Goal: Task Accomplishment & Management: Use online tool/utility

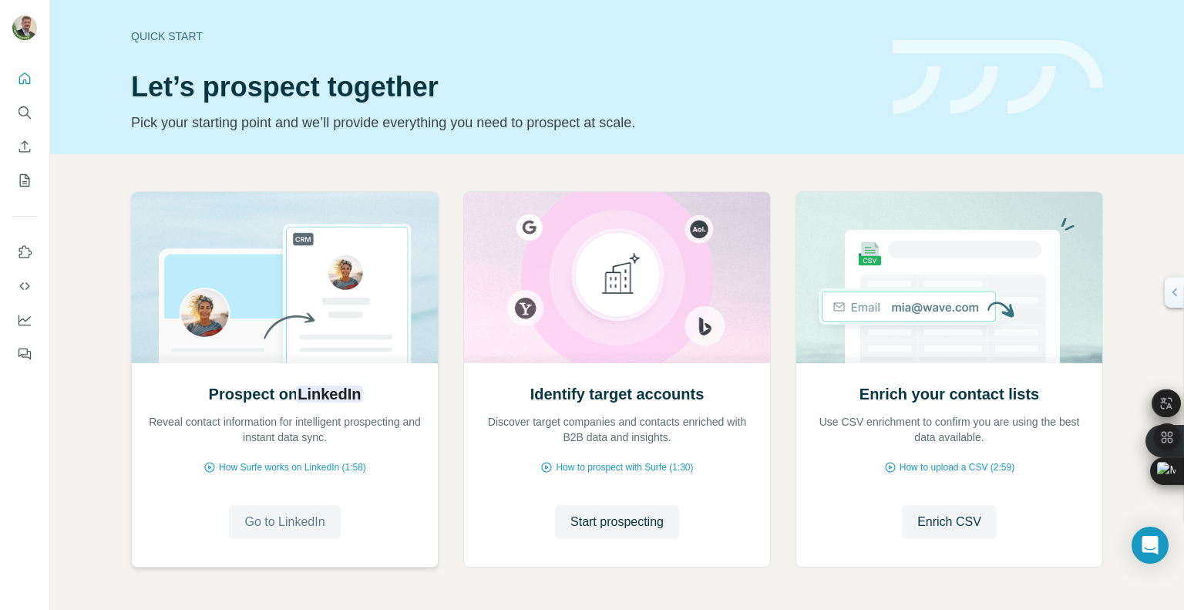
click at [287, 521] on span "Go to LinkedIn" at bounding box center [284, 521] width 80 height 18
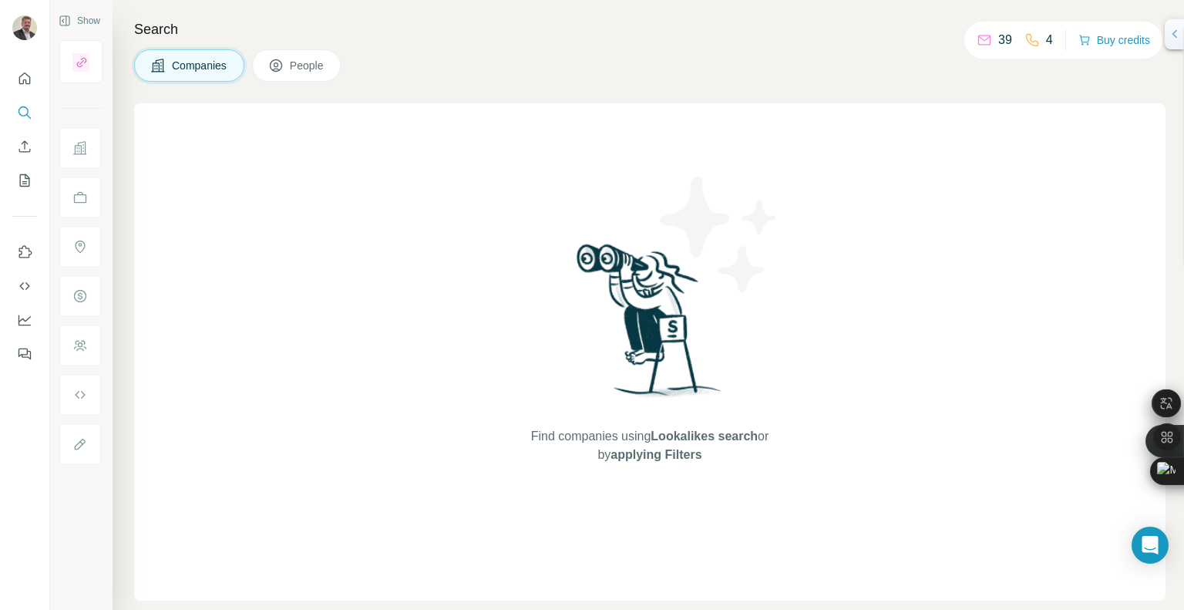
click at [290, 63] on button "People" at bounding box center [296, 65] width 89 height 32
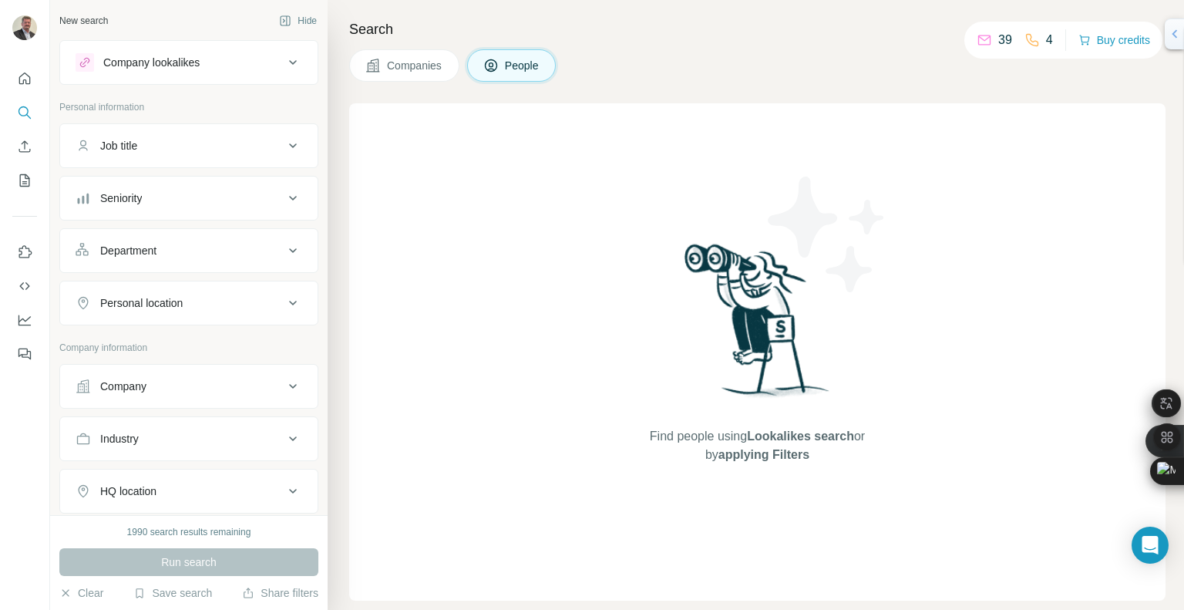
click at [176, 153] on div "Job title" at bounding box center [180, 145] width 208 height 15
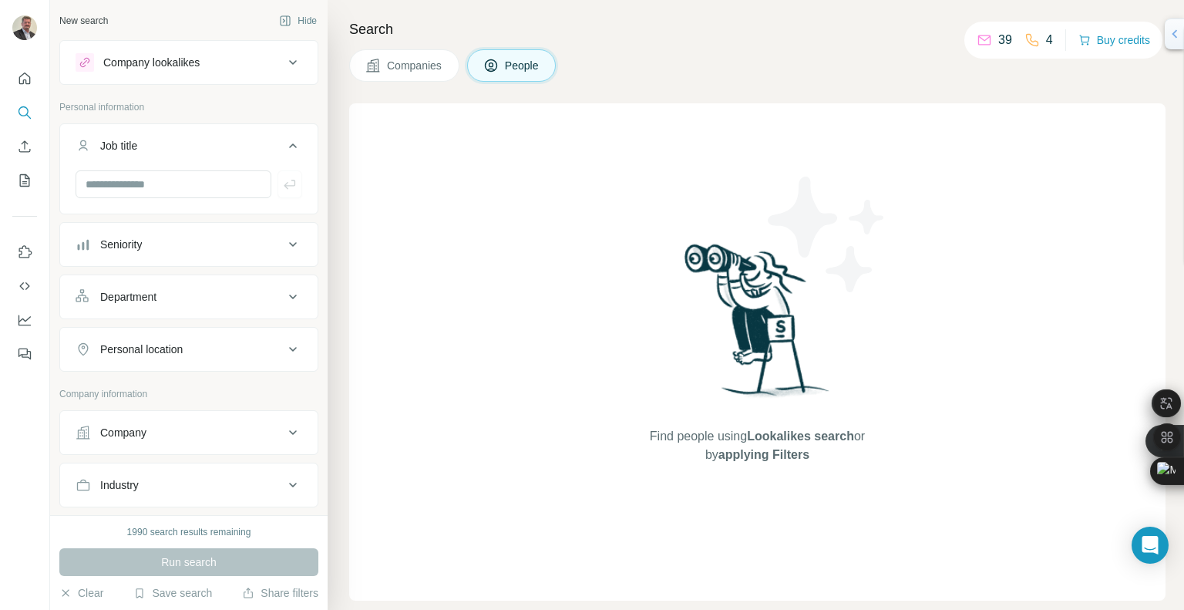
click at [176, 153] on div "Job title" at bounding box center [180, 145] width 208 height 15
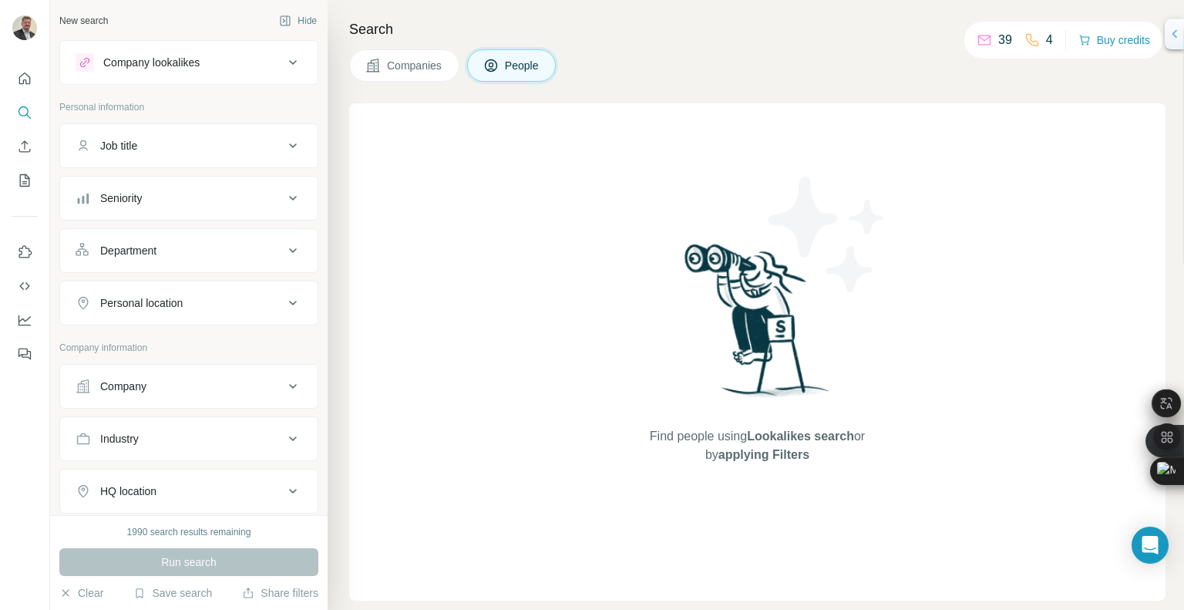
click at [195, 245] on div "Department" at bounding box center [180, 250] width 208 height 15
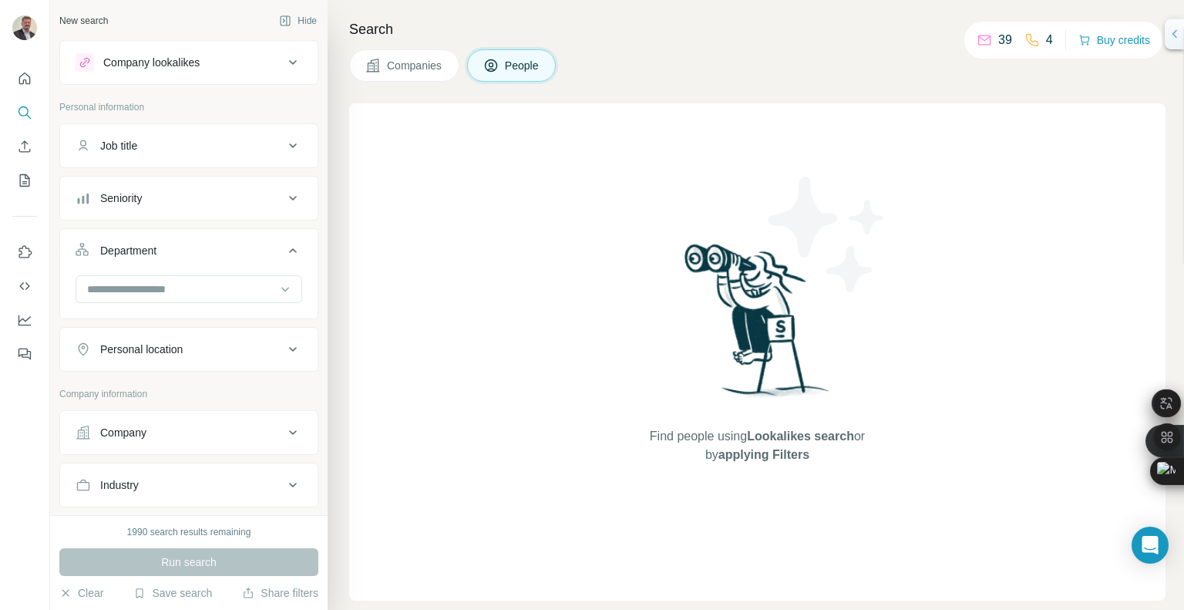
click at [195, 245] on div "Department" at bounding box center [180, 250] width 208 height 15
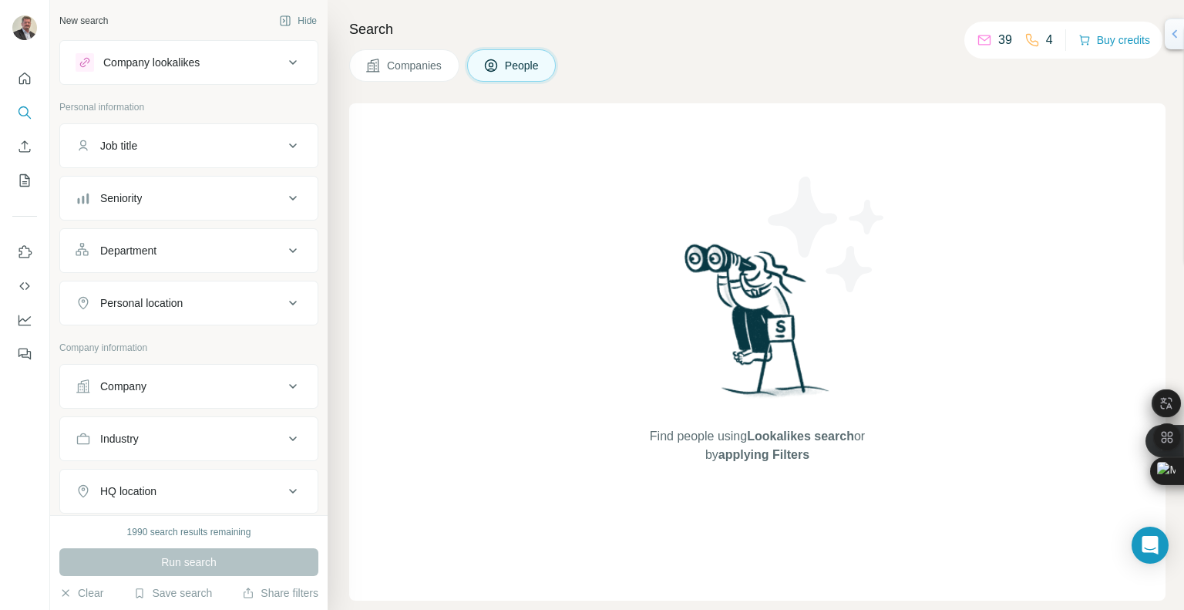
click at [200, 311] on button "Personal location" at bounding box center [188, 302] width 257 height 37
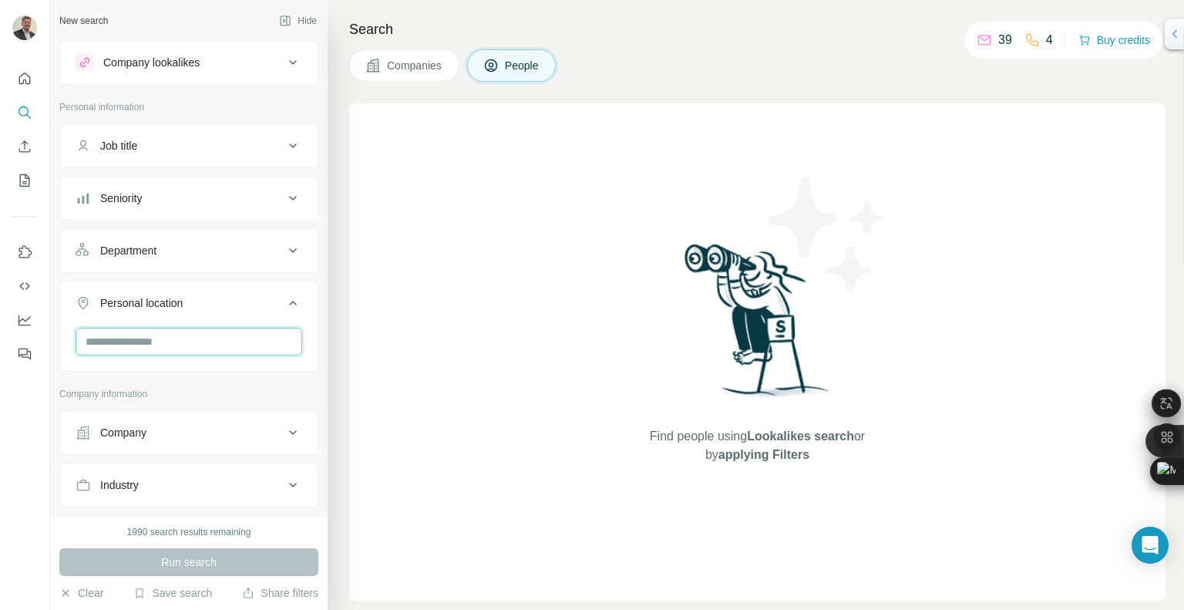
click at [200, 341] on input "text" at bounding box center [189, 341] width 227 height 28
type input "**********"
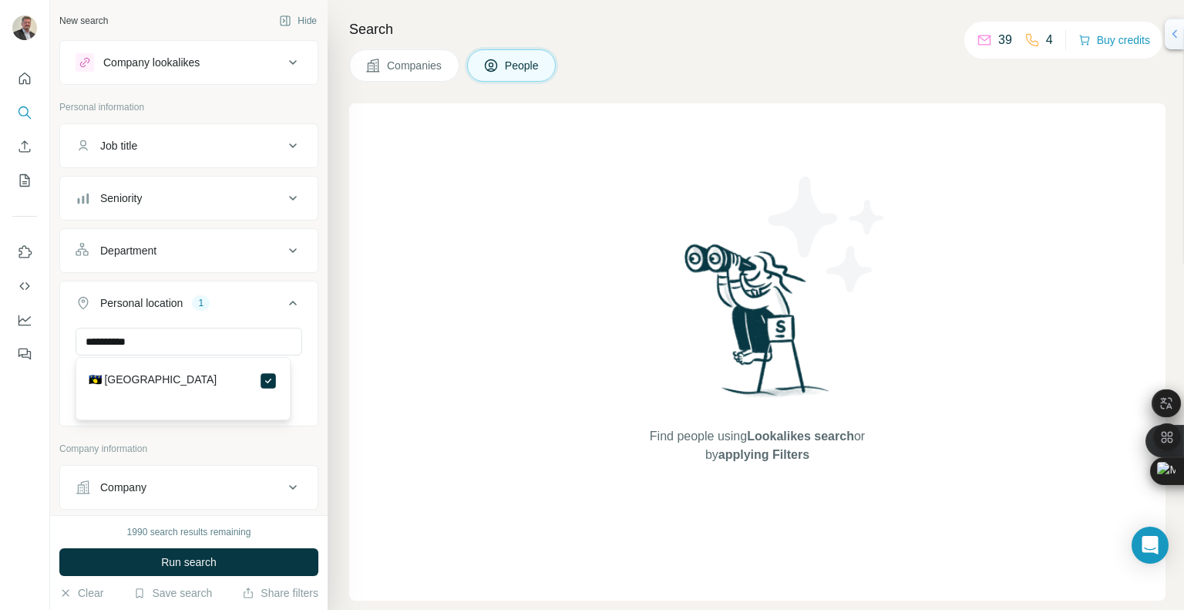
click at [183, 162] on button "Job title" at bounding box center [188, 145] width 257 height 37
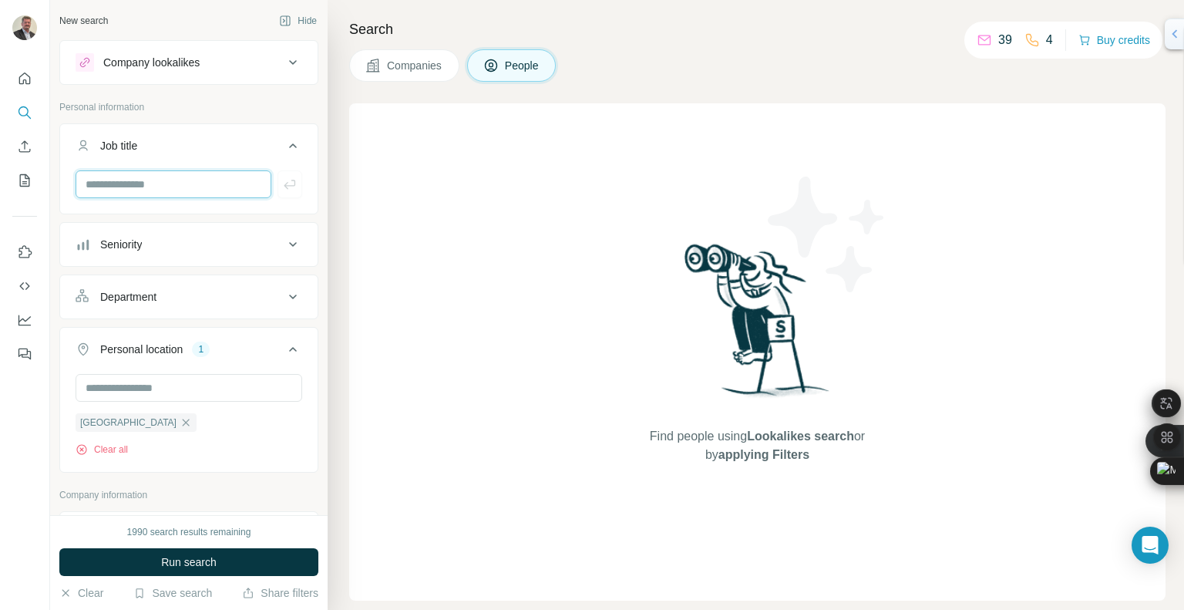
click at [179, 178] on input "text" at bounding box center [174, 184] width 196 height 28
type input "********"
click at [284, 185] on icon "button" at bounding box center [290, 184] width 12 height 9
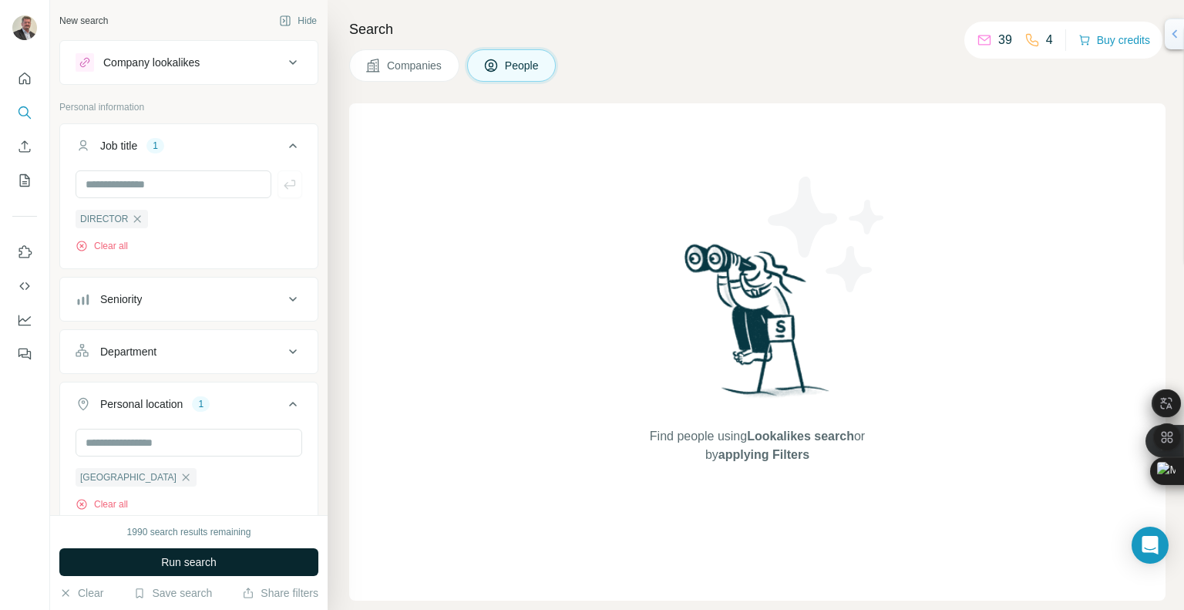
click at [223, 563] on button "Run search" at bounding box center [188, 562] width 259 height 28
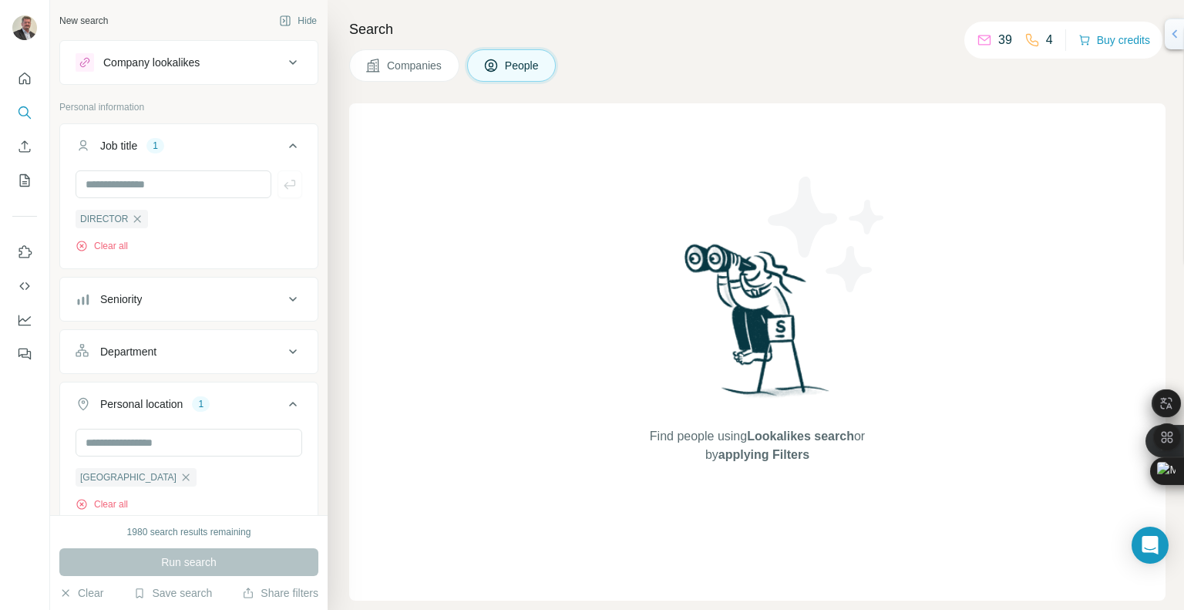
click at [434, 70] on span "Companies" at bounding box center [415, 65] width 56 height 15
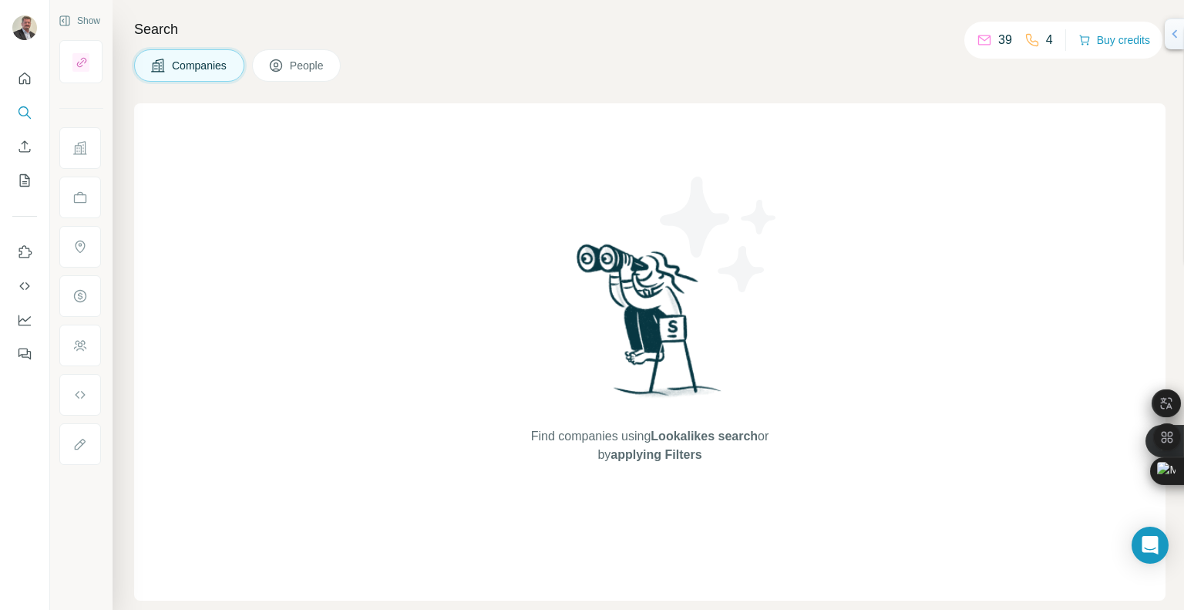
click at [985, 42] on div "39" at bounding box center [993, 40] width 35 height 18
click at [408, 72] on div "Companies People" at bounding box center [649, 65] width 1031 height 32
click at [319, 70] on span "People" at bounding box center [307, 65] width 35 height 15
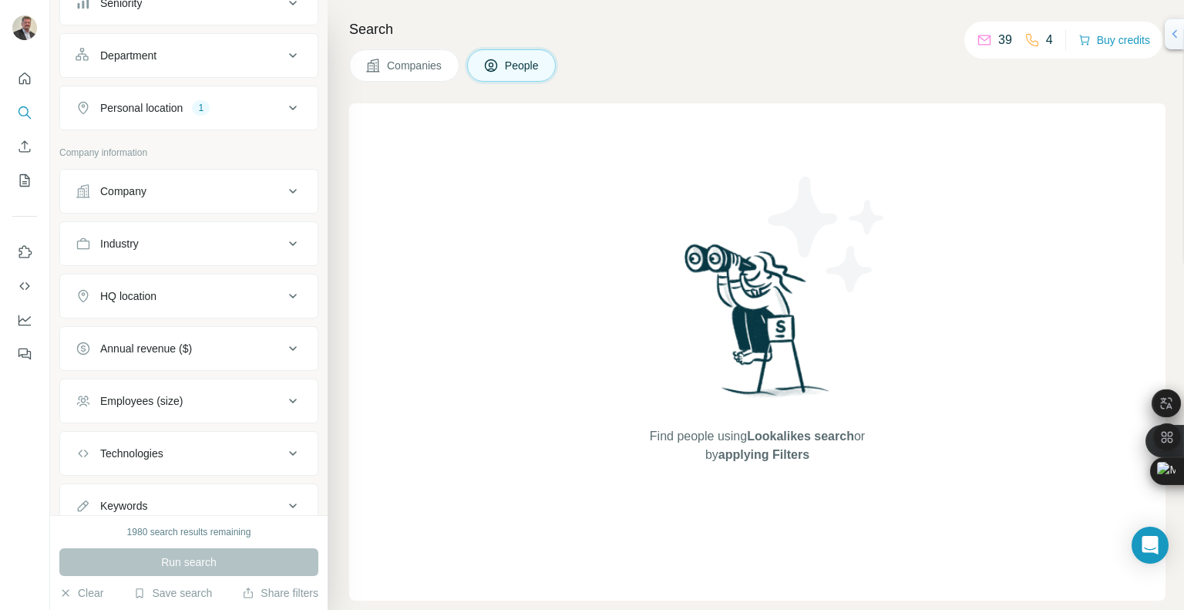
scroll to position [247, 0]
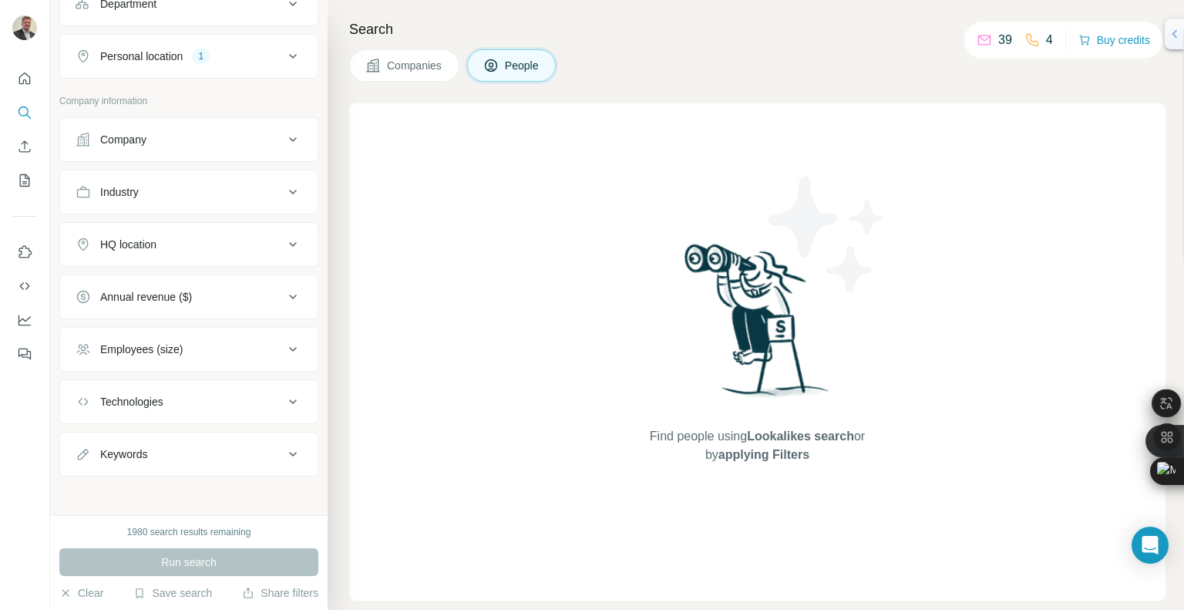
click at [244, 301] on button "Annual revenue ($)" at bounding box center [188, 296] width 257 height 37
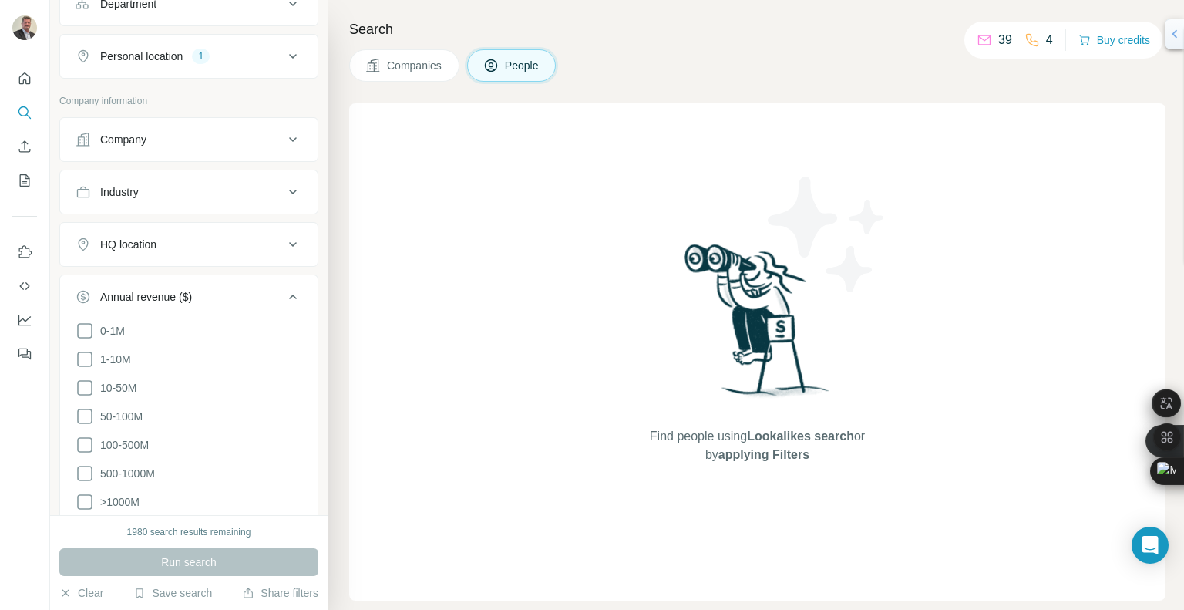
click at [244, 301] on button "Annual revenue ($)" at bounding box center [188, 299] width 257 height 43
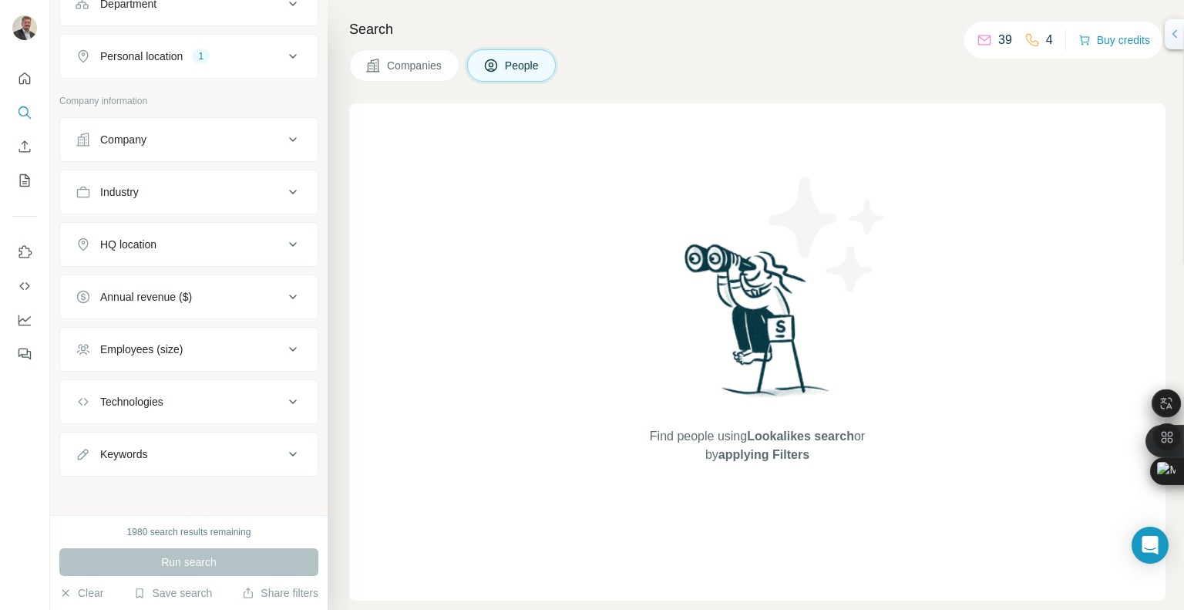
click at [233, 341] on div "Employees (size)" at bounding box center [180, 348] width 208 height 15
click at [126, 439] on span "11-50" at bounding box center [111, 439] width 34 height 15
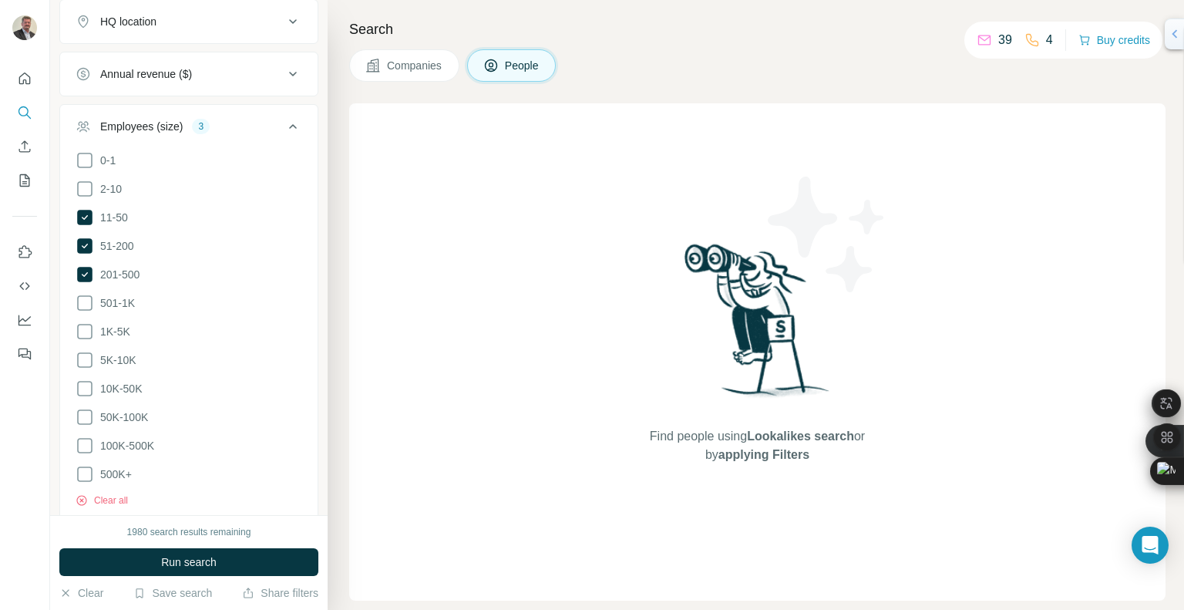
scroll to position [478, 0]
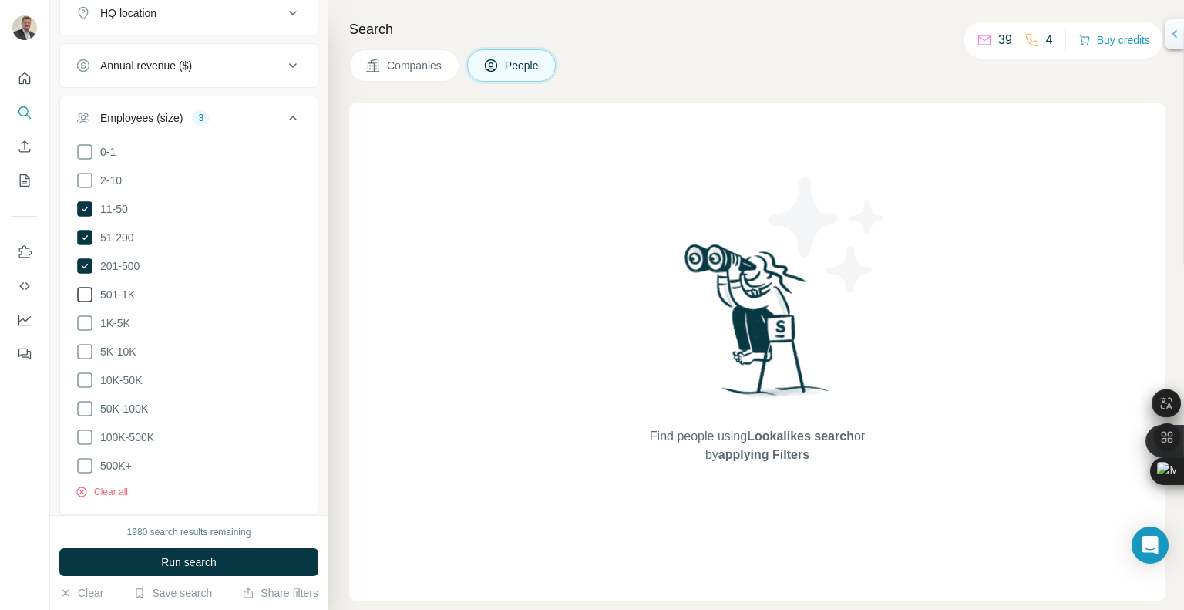
click at [89, 291] on icon at bounding box center [85, 294] width 18 height 18
click at [184, 566] on span "Run search" at bounding box center [188, 561] width 55 height 15
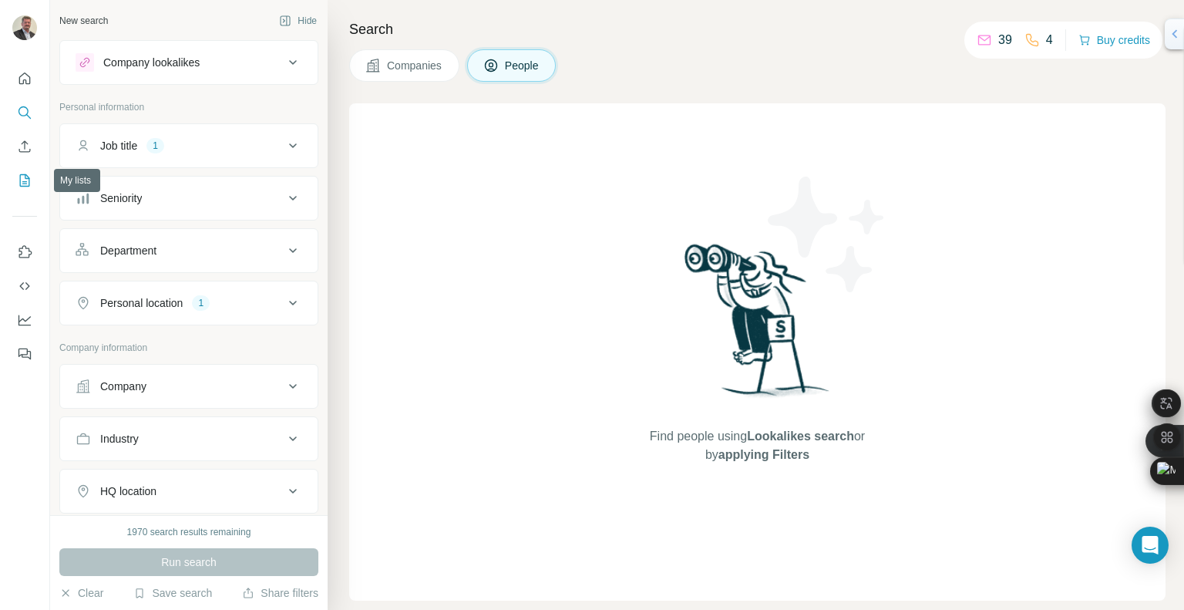
click at [21, 178] on icon "My lists" at bounding box center [24, 180] width 15 height 15
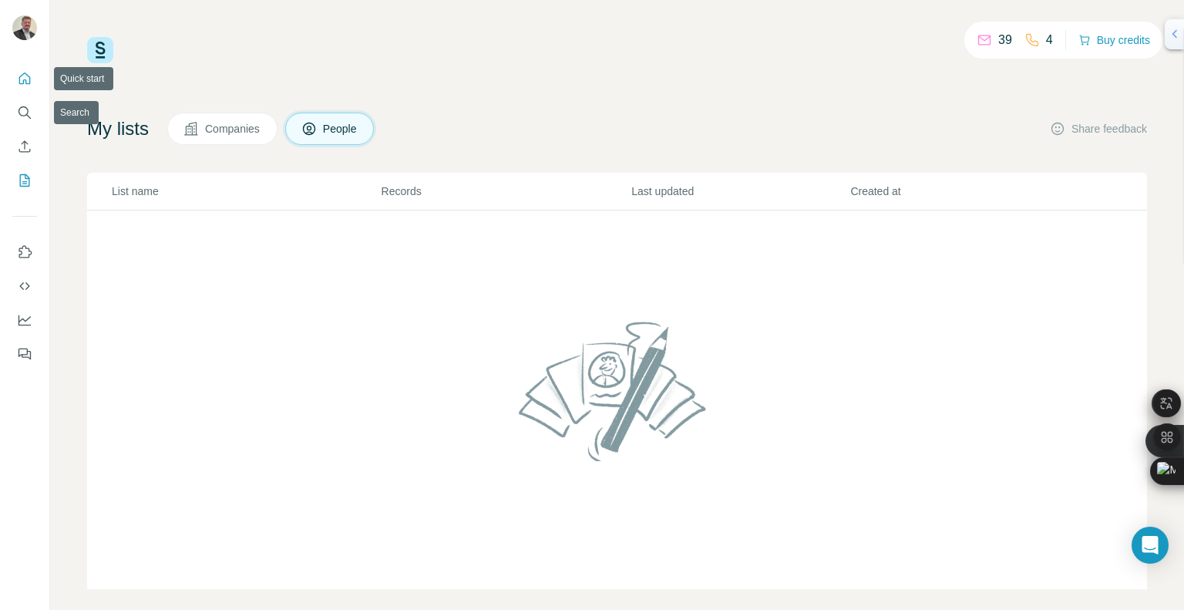
click at [29, 76] on icon "Quick start" at bounding box center [24, 78] width 15 height 15
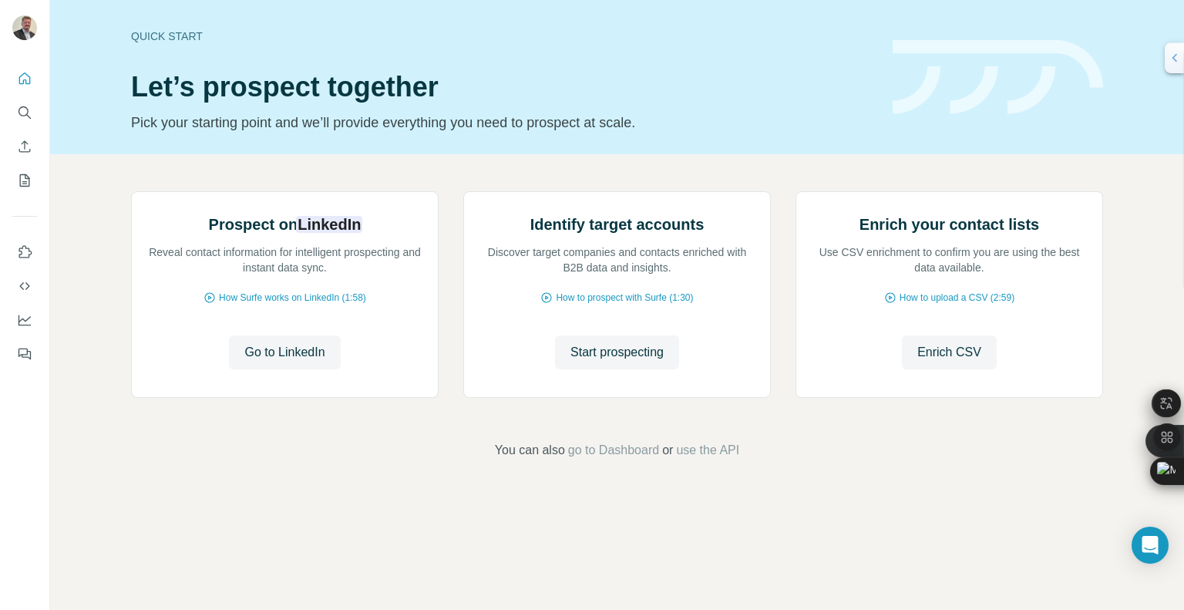
drag, startPoint x: 1171, startPoint y: 36, endPoint x: 1082, endPoint y: 60, distance: 91.8
click at [1082, 60] on body "Quick start Let’s prospect together Pick your starting point and we’ll provide …" at bounding box center [592, 305] width 1184 height 610
click at [25, 101] on button "Search" at bounding box center [24, 113] width 25 height 28
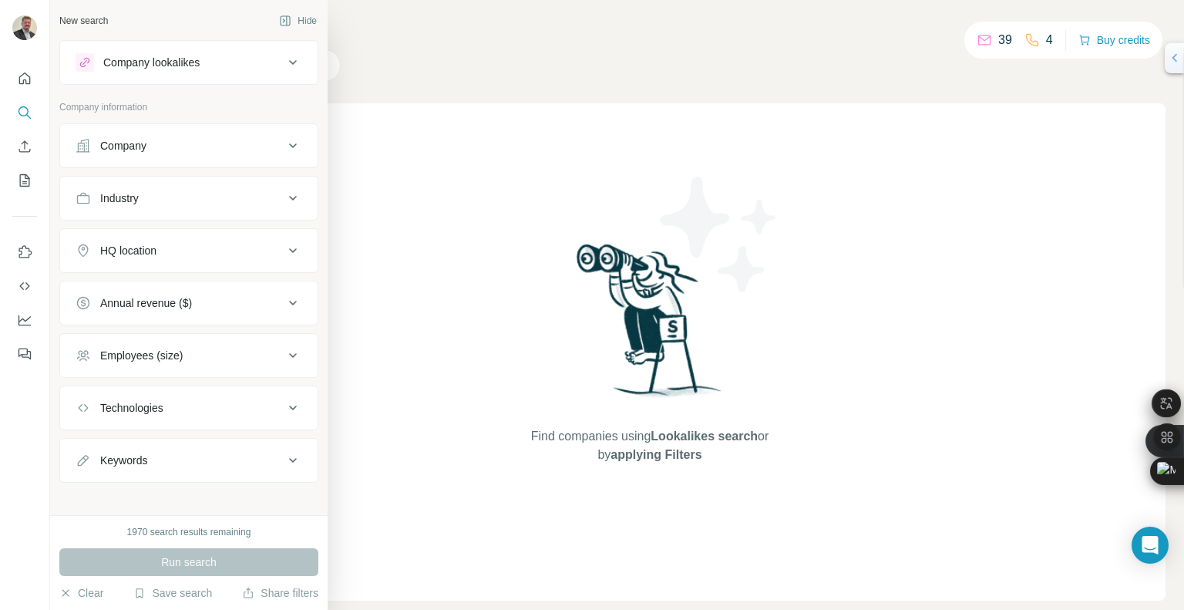
click at [150, 66] on div "Company lookalikes" at bounding box center [151, 62] width 96 height 15
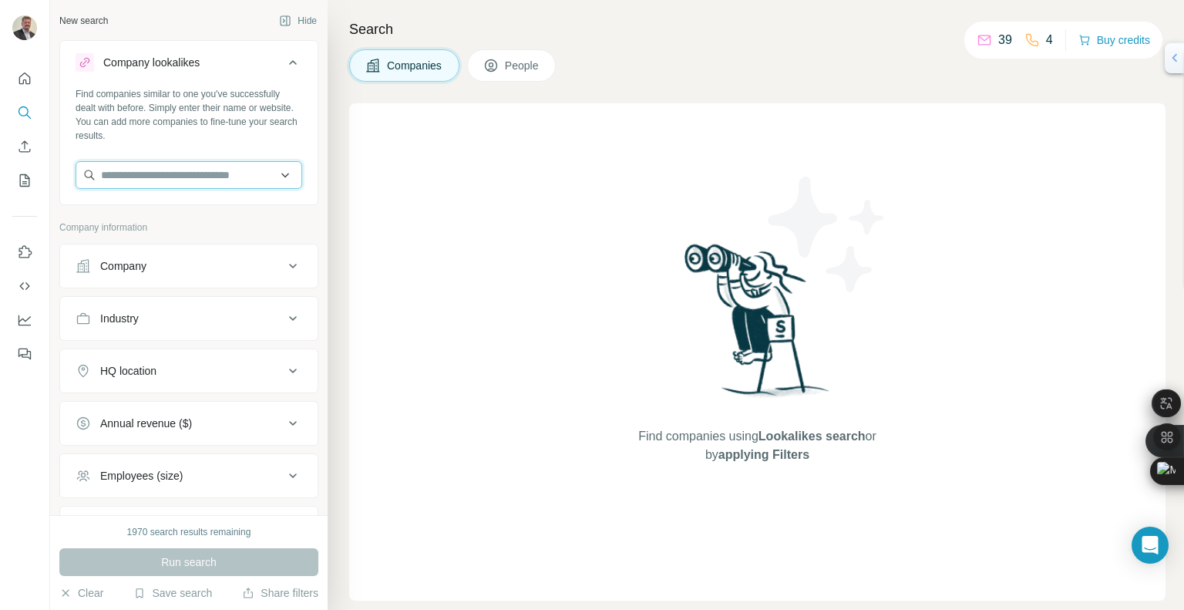
click at [220, 180] on input "text" at bounding box center [189, 175] width 227 height 28
click at [203, 264] on div "Company" at bounding box center [180, 265] width 208 height 15
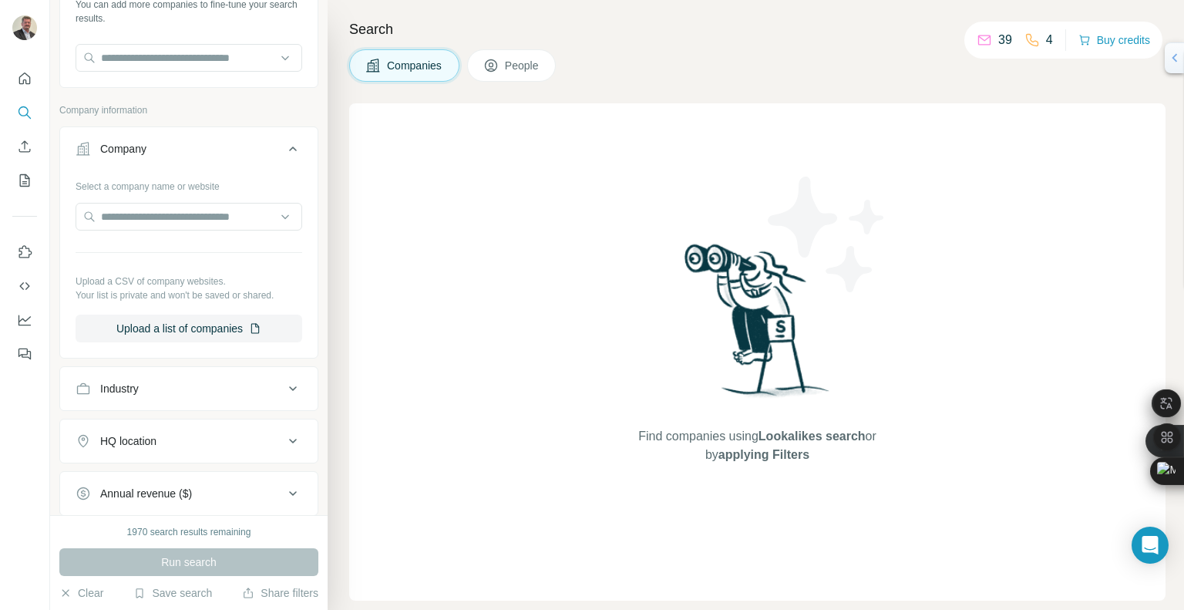
scroll to position [83, 0]
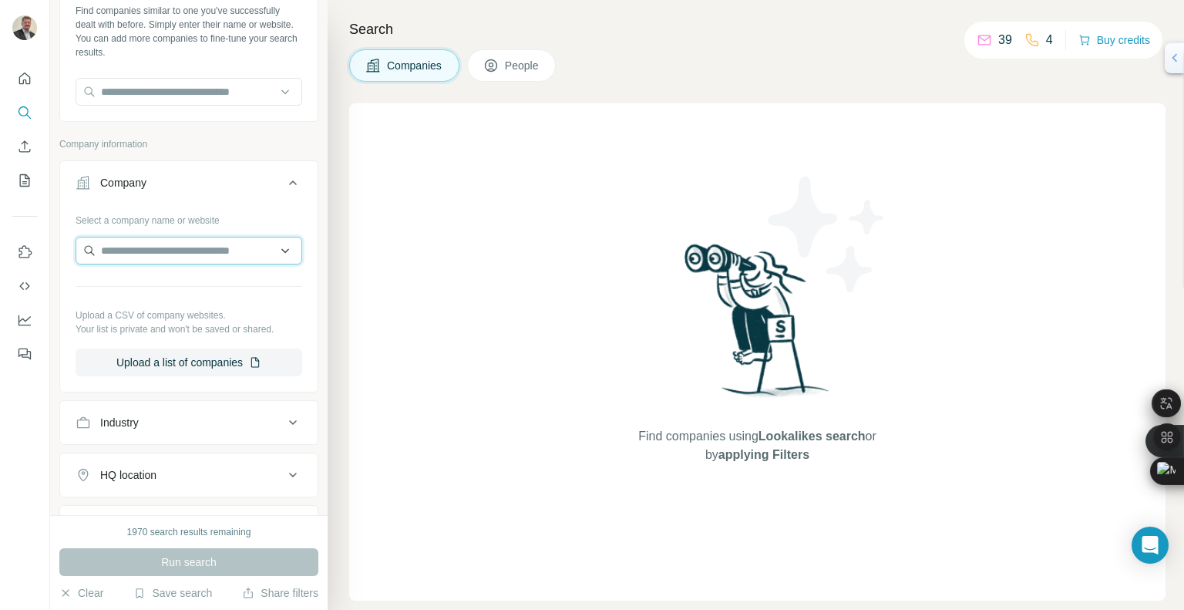
click at [182, 249] on input "text" at bounding box center [189, 251] width 227 height 28
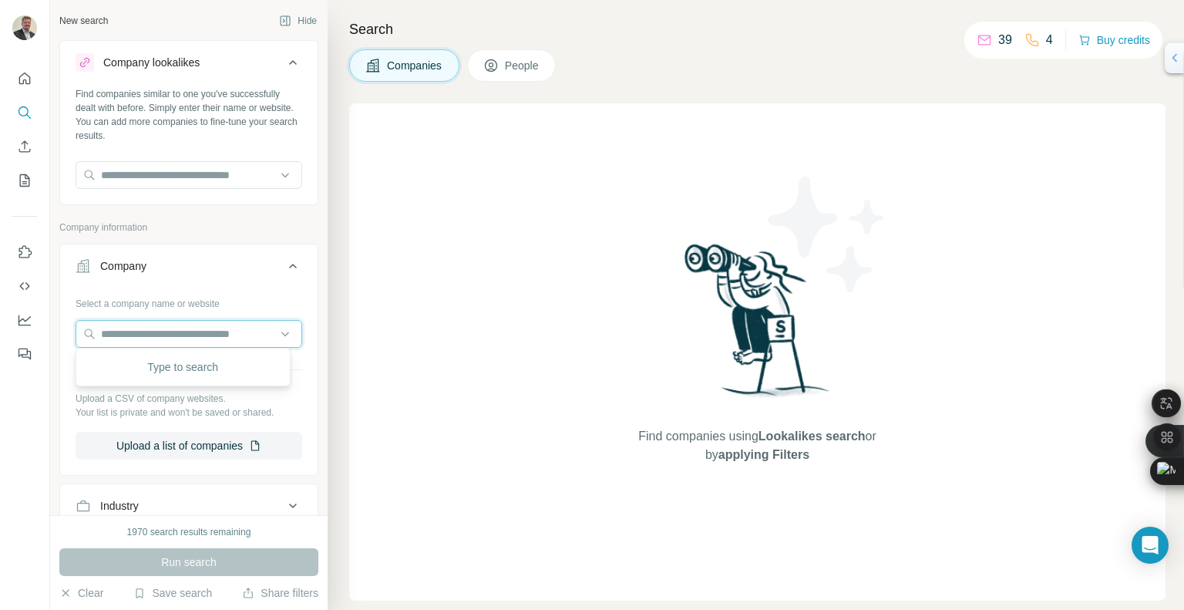
scroll to position [0, 0]
click at [193, 178] on input "text" at bounding box center [189, 175] width 227 height 28
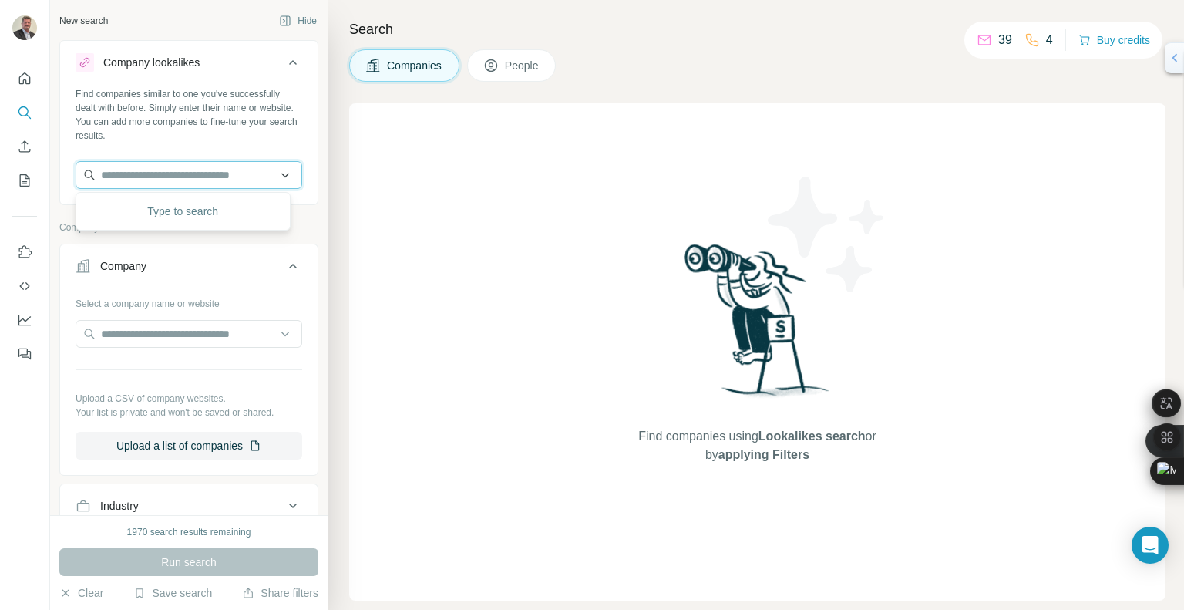
click at [166, 172] on input "text" at bounding box center [189, 175] width 227 height 28
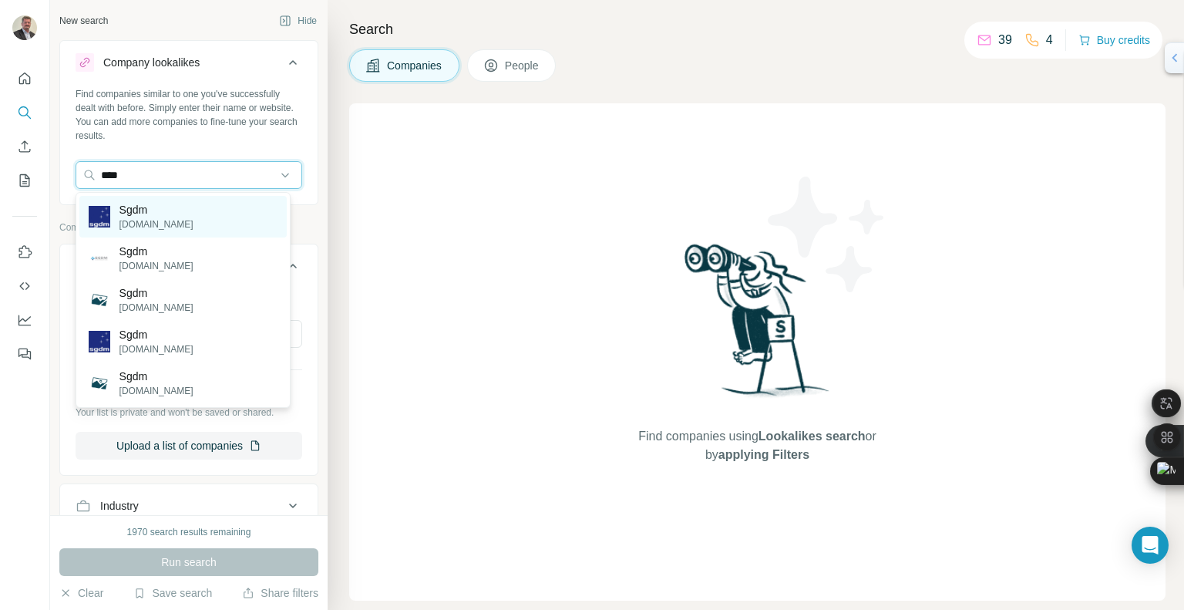
type input "****"
click at [165, 208] on p "Sgdm" at bounding box center [156, 209] width 74 height 15
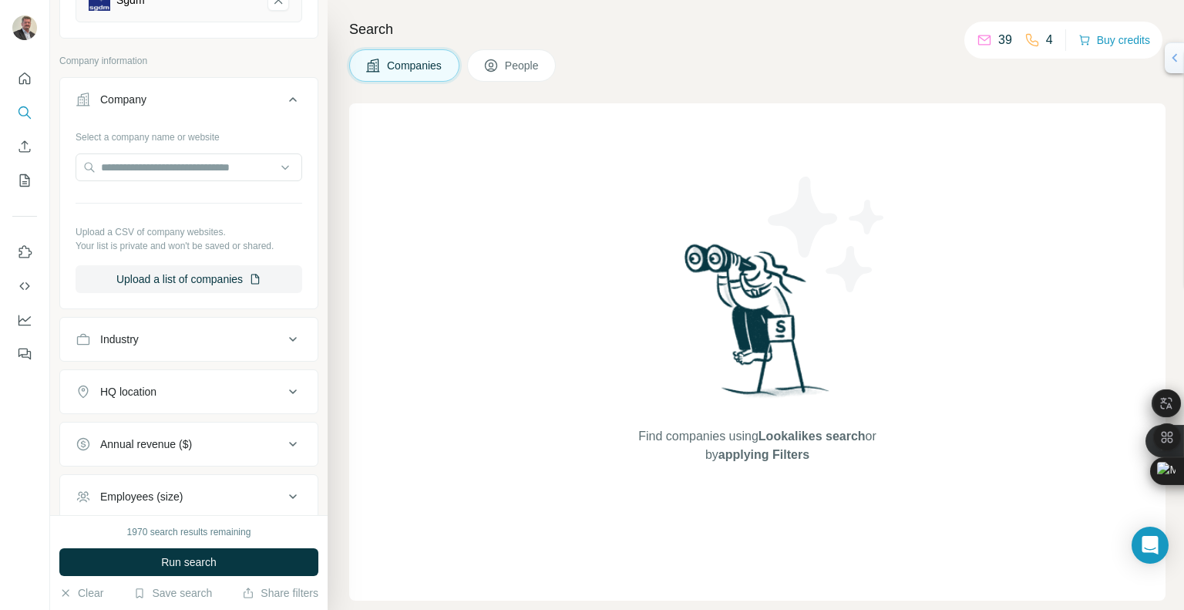
scroll to position [231, 0]
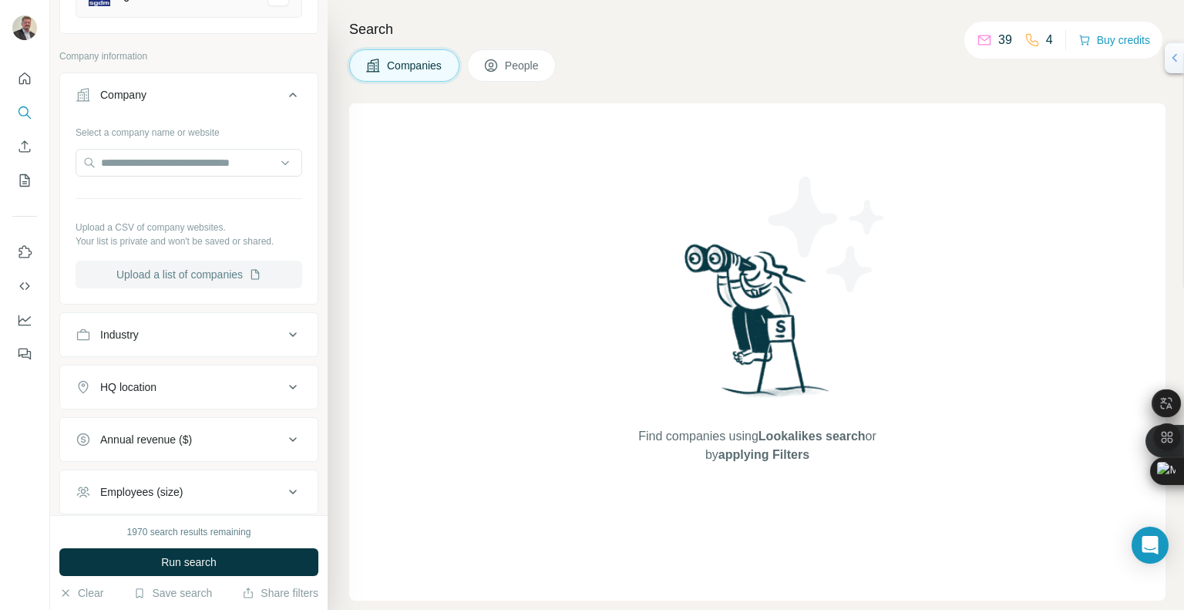
click at [174, 274] on button "Upload a list of companies" at bounding box center [189, 274] width 227 height 28
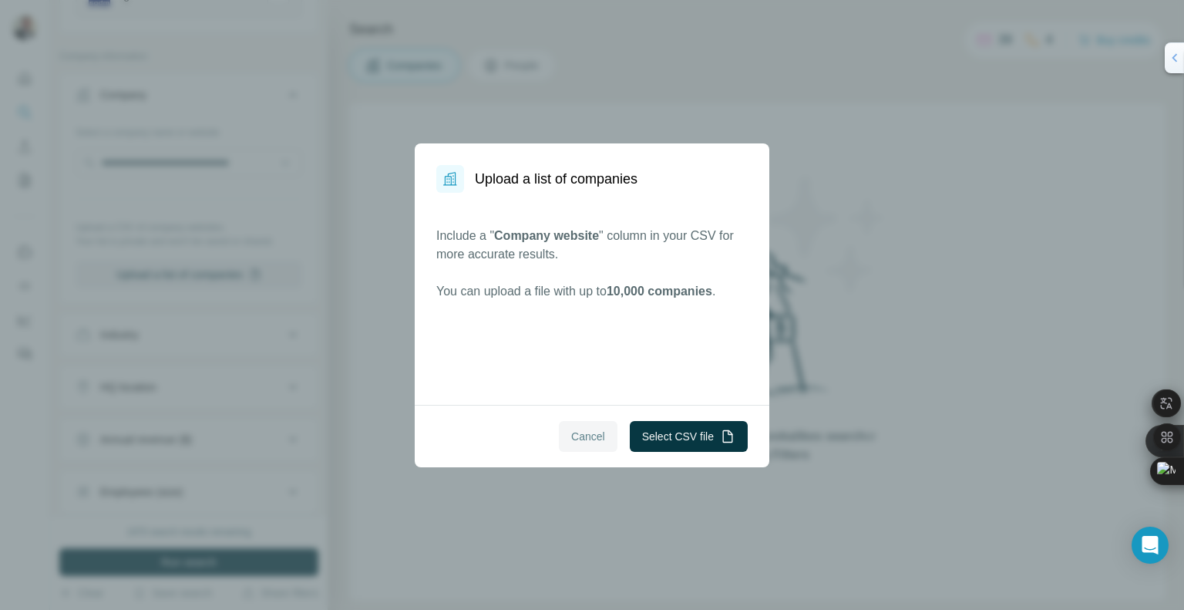
click at [595, 435] on span "Cancel" at bounding box center [588, 435] width 34 height 15
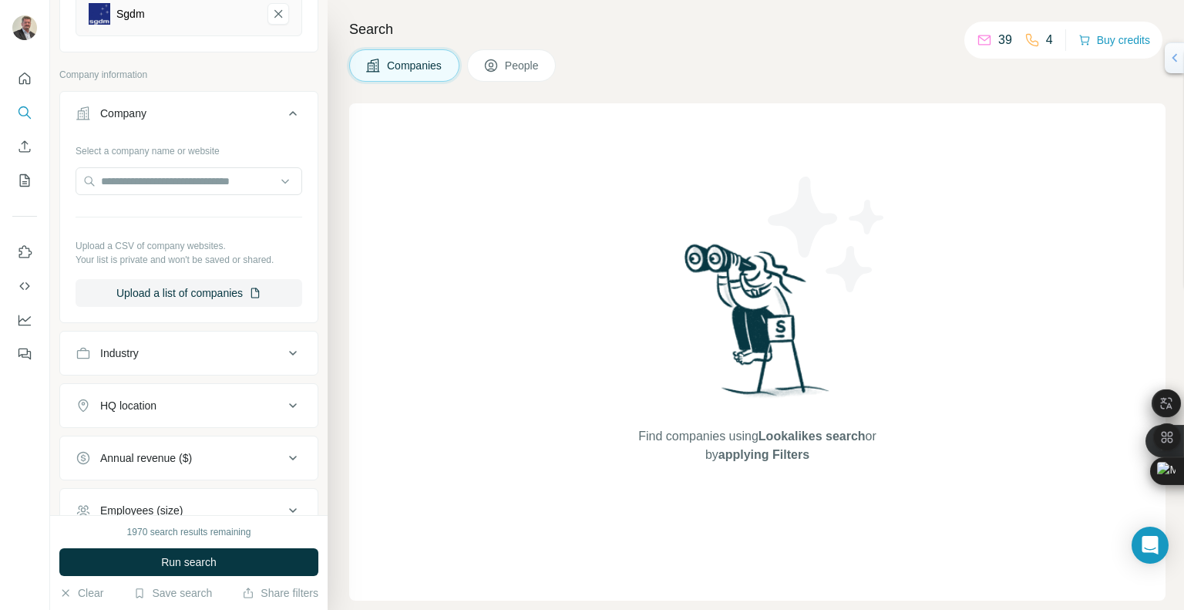
scroll to position [375, 0]
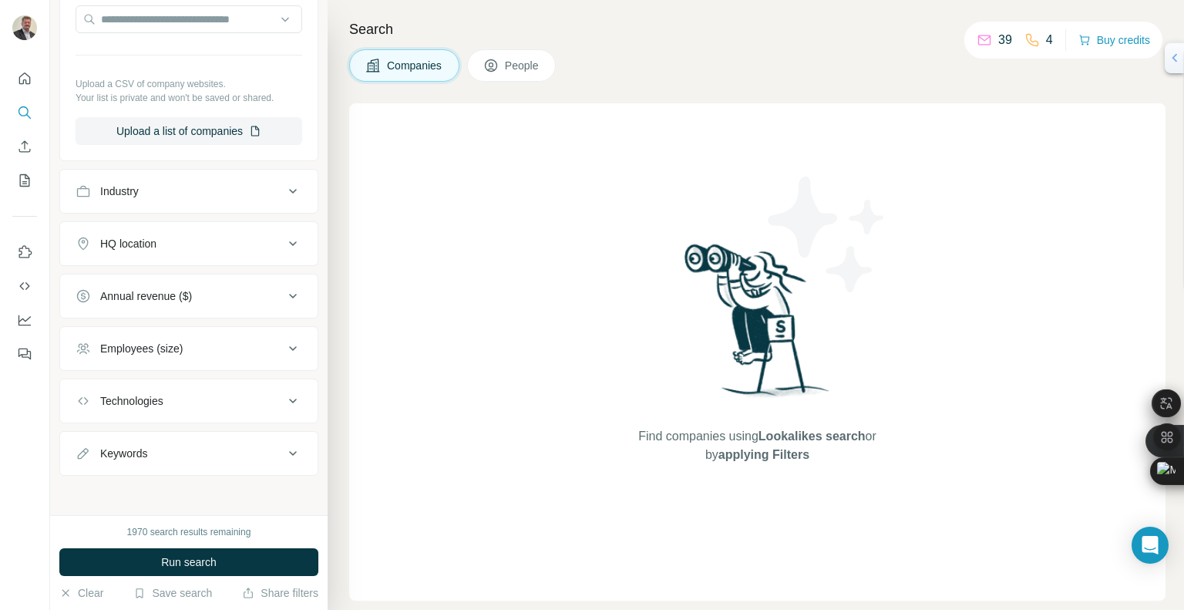
click at [181, 562] on span "Run search" at bounding box center [188, 561] width 55 height 15
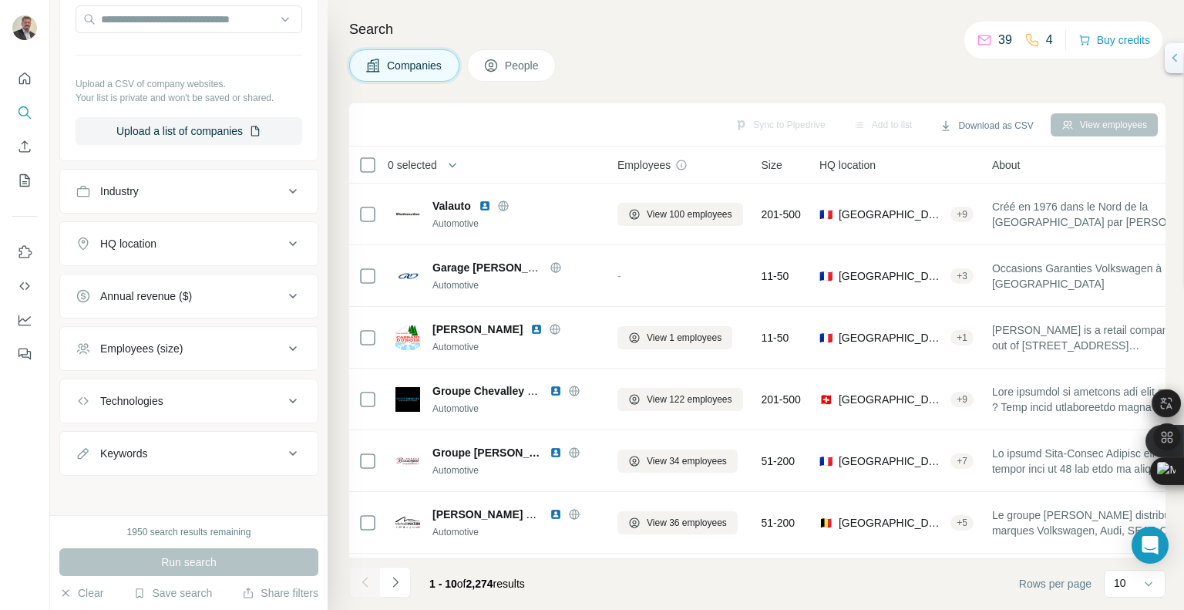
click at [227, 251] on button "HQ location" at bounding box center [188, 243] width 257 height 37
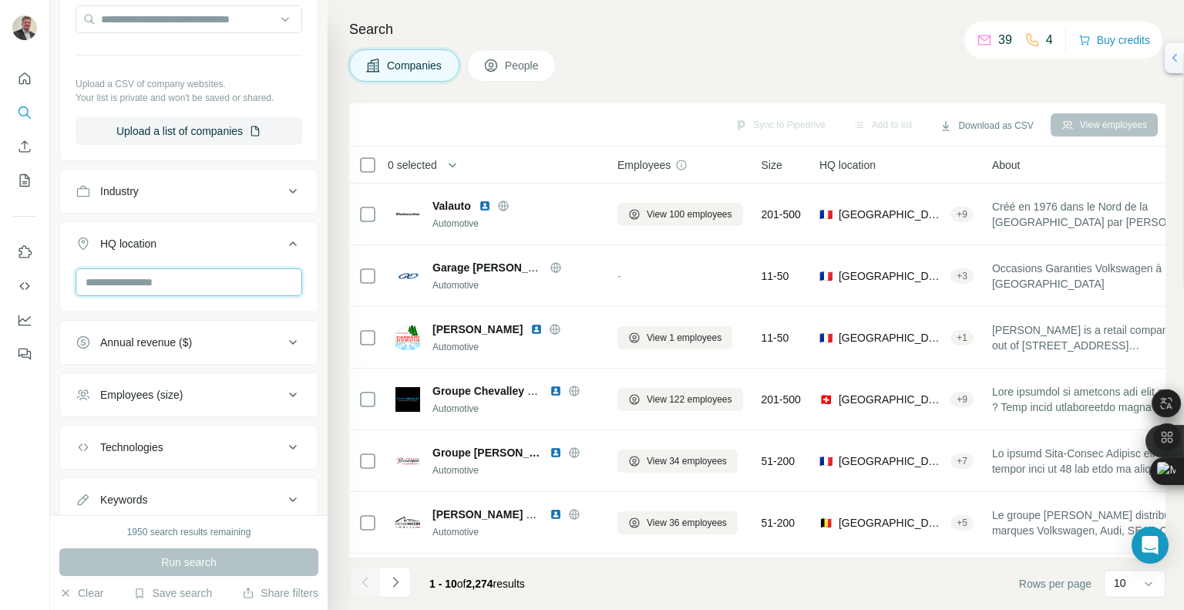
click at [196, 280] on input "text" at bounding box center [189, 282] width 227 height 28
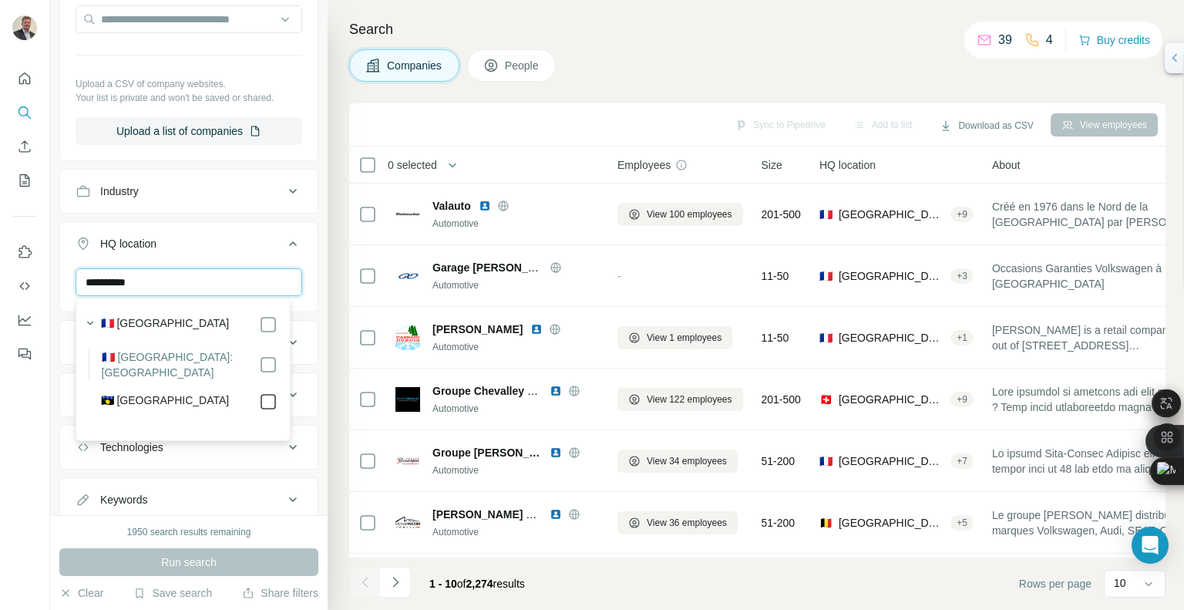
type input "**********"
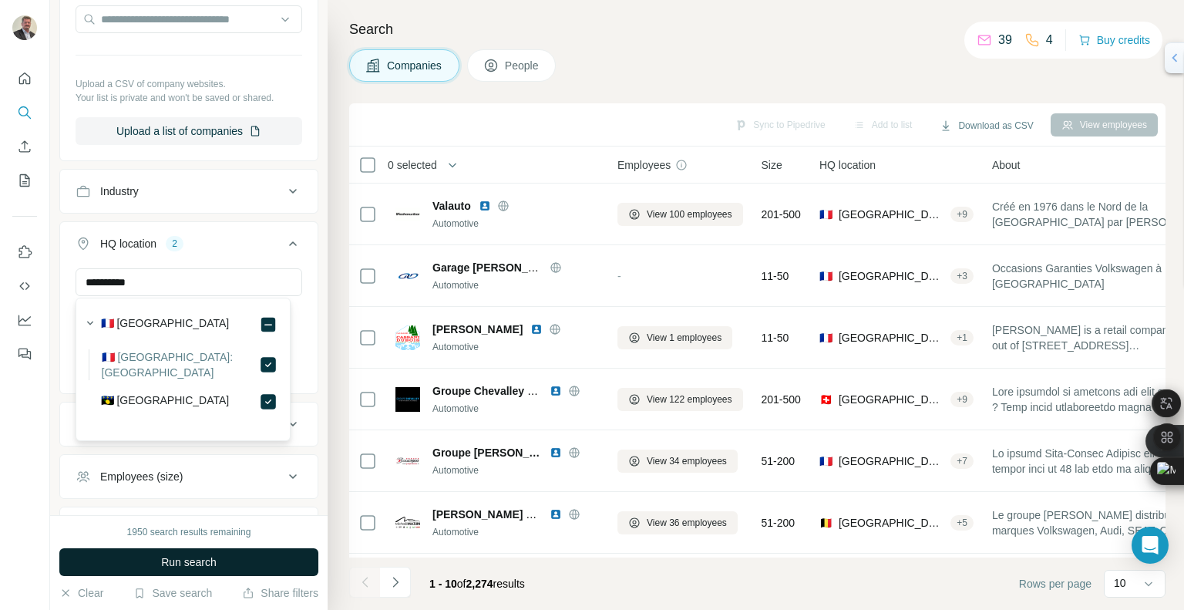
click at [210, 559] on span "Run search" at bounding box center [188, 561] width 55 height 15
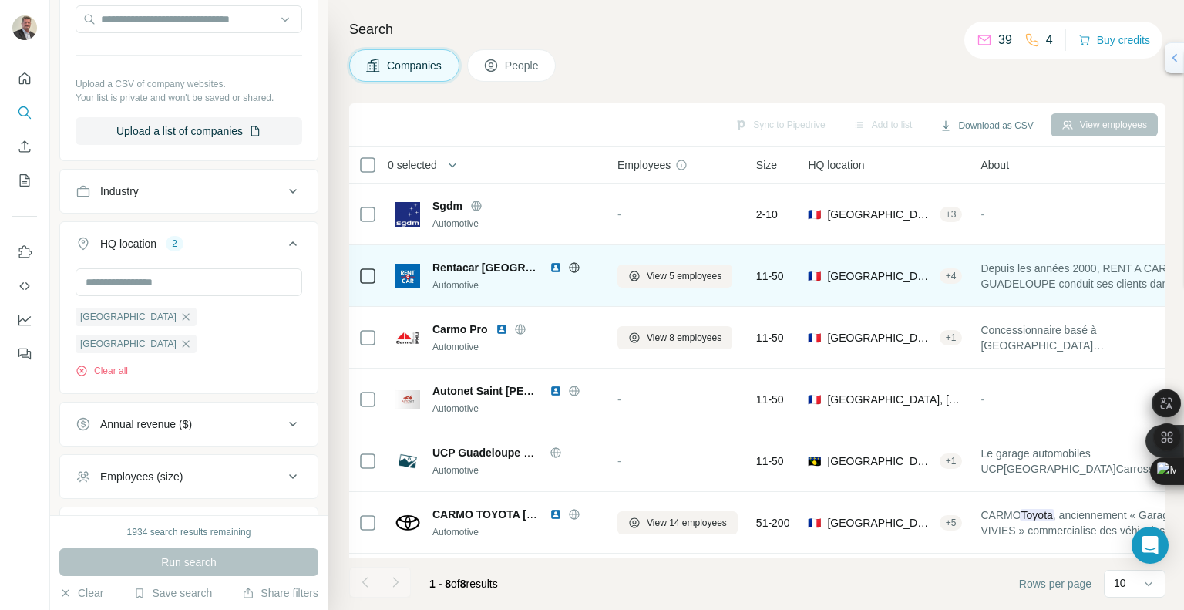
click at [528, 270] on span "Rentacar Guadeloupe" at bounding box center [486, 267] width 109 height 15
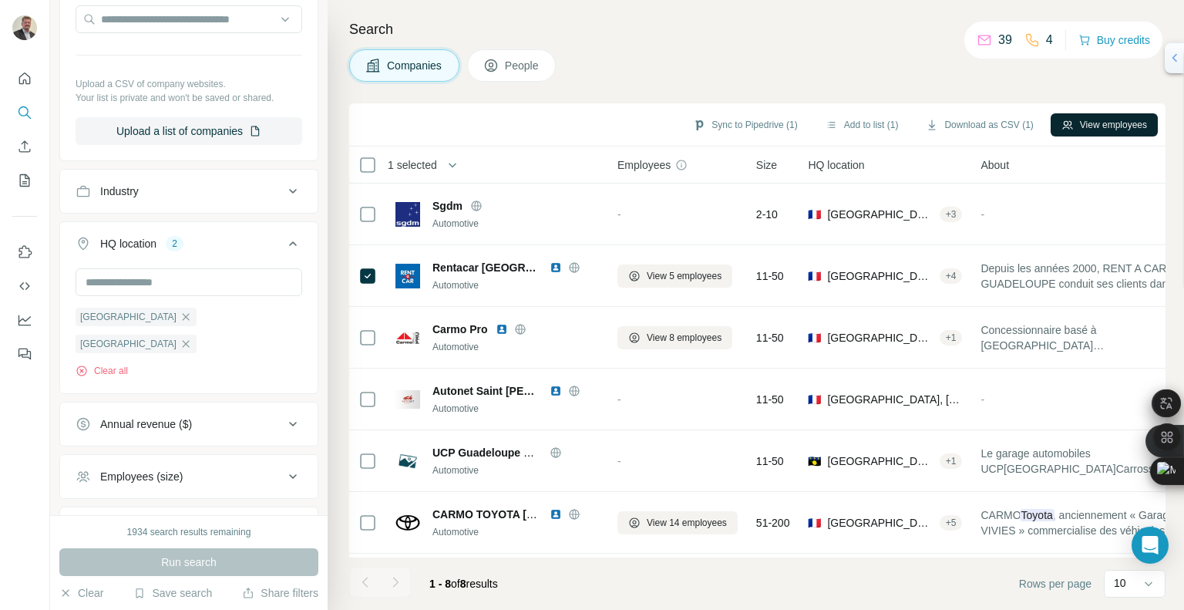
click at [1091, 129] on button "View employees" at bounding box center [1103, 124] width 107 height 23
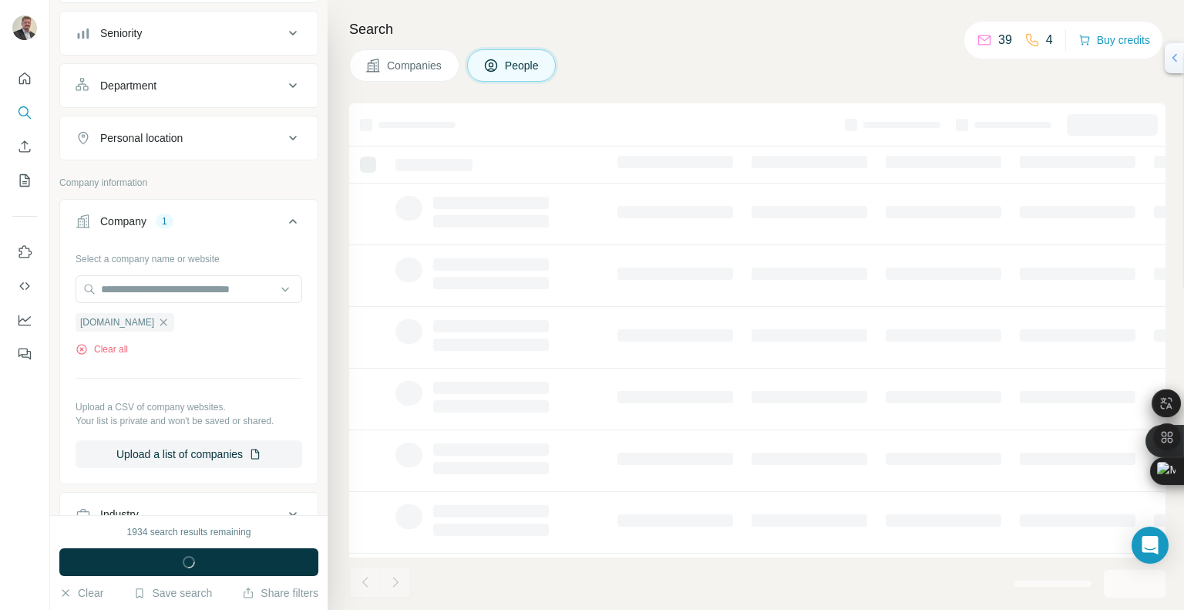
scroll to position [643, 0]
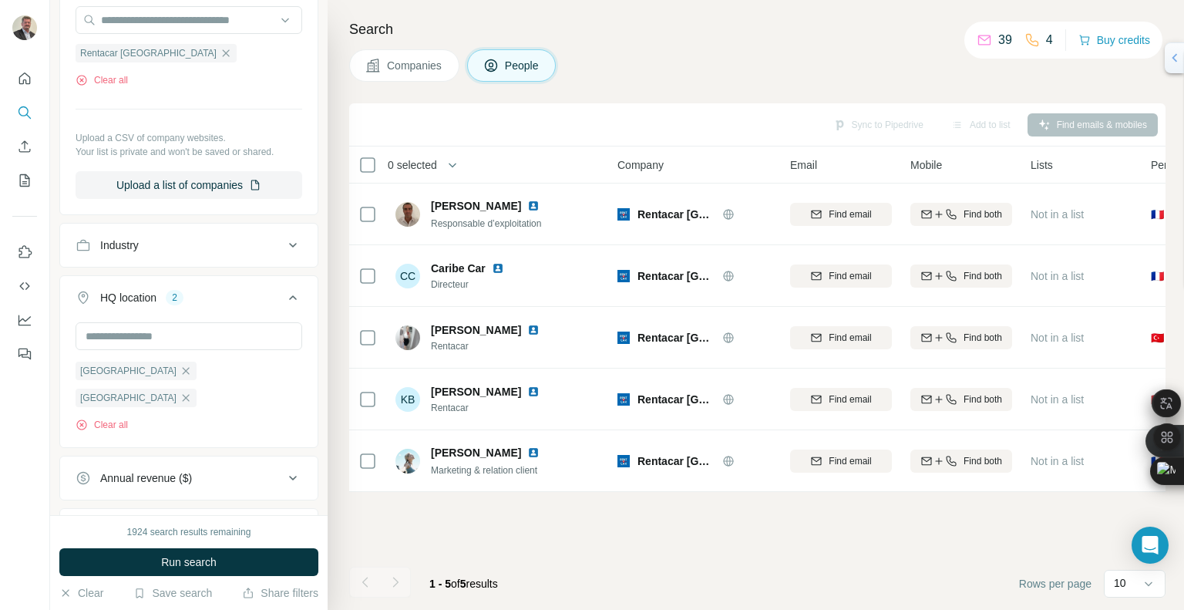
click at [620, 113] on div "Sync to Pipedrive Add to list Find emails & mobiles" at bounding box center [757, 124] width 801 height 27
click at [388, 74] on button "Companies" at bounding box center [404, 65] width 110 height 32
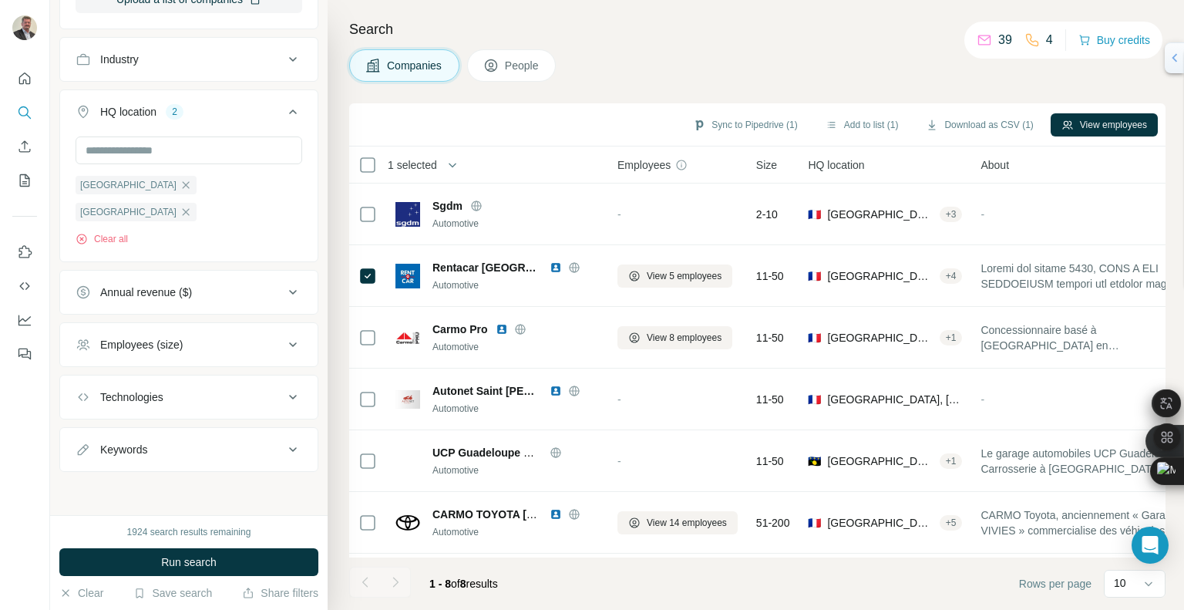
scroll to position [404, 0]
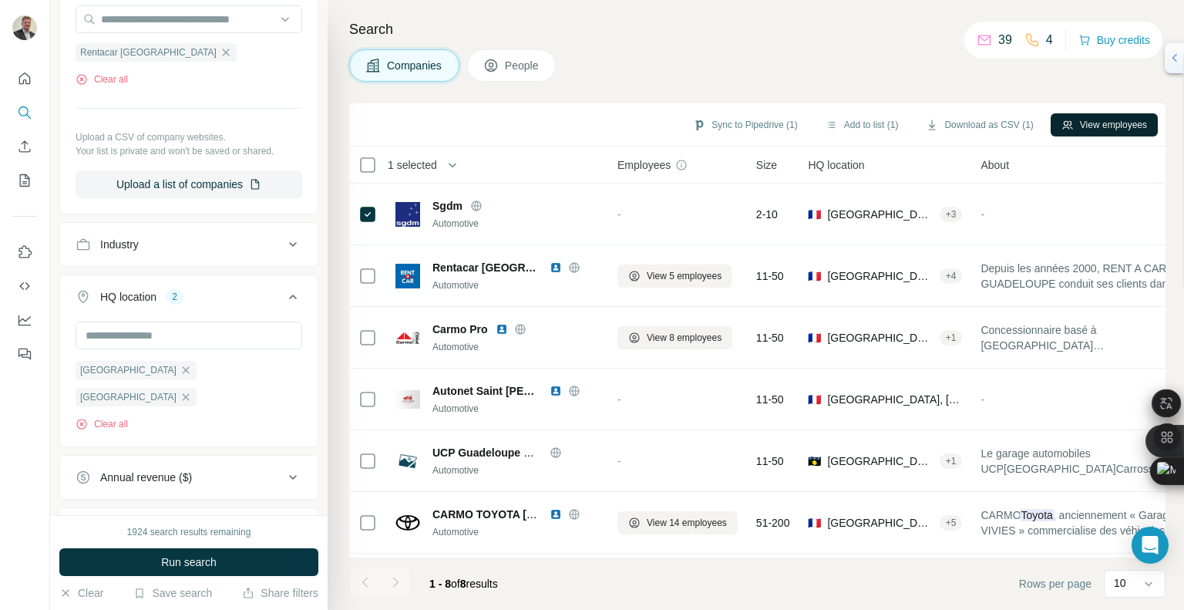
click at [1075, 127] on button "View employees" at bounding box center [1103, 124] width 107 height 23
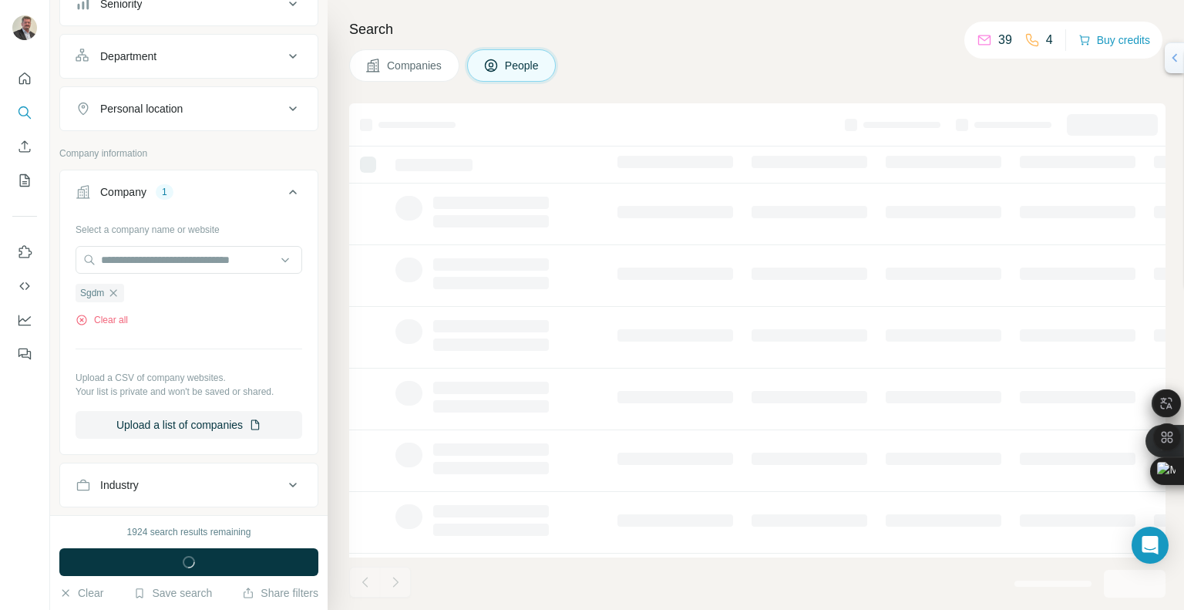
scroll to position [643, 0]
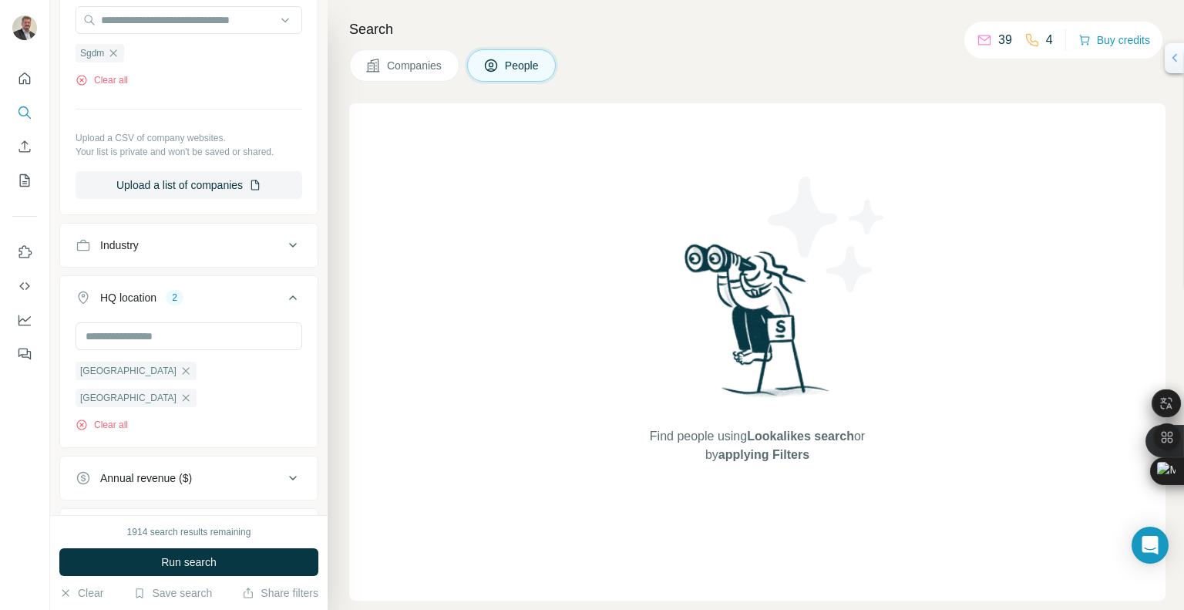
click at [422, 62] on span "Companies" at bounding box center [415, 65] width 56 height 15
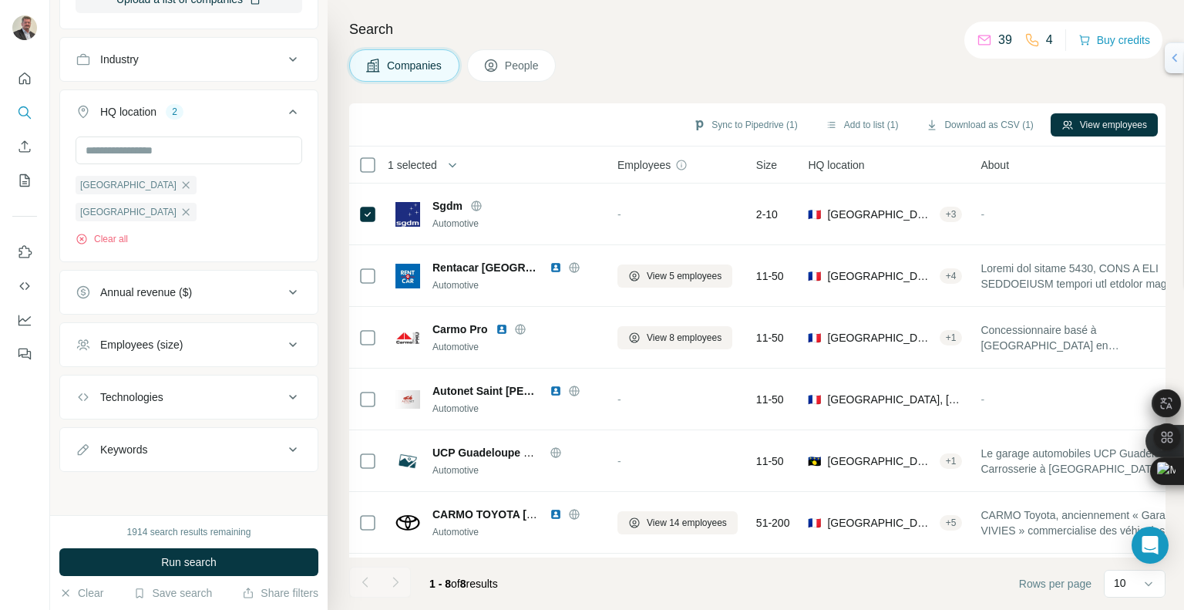
scroll to position [404, 0]
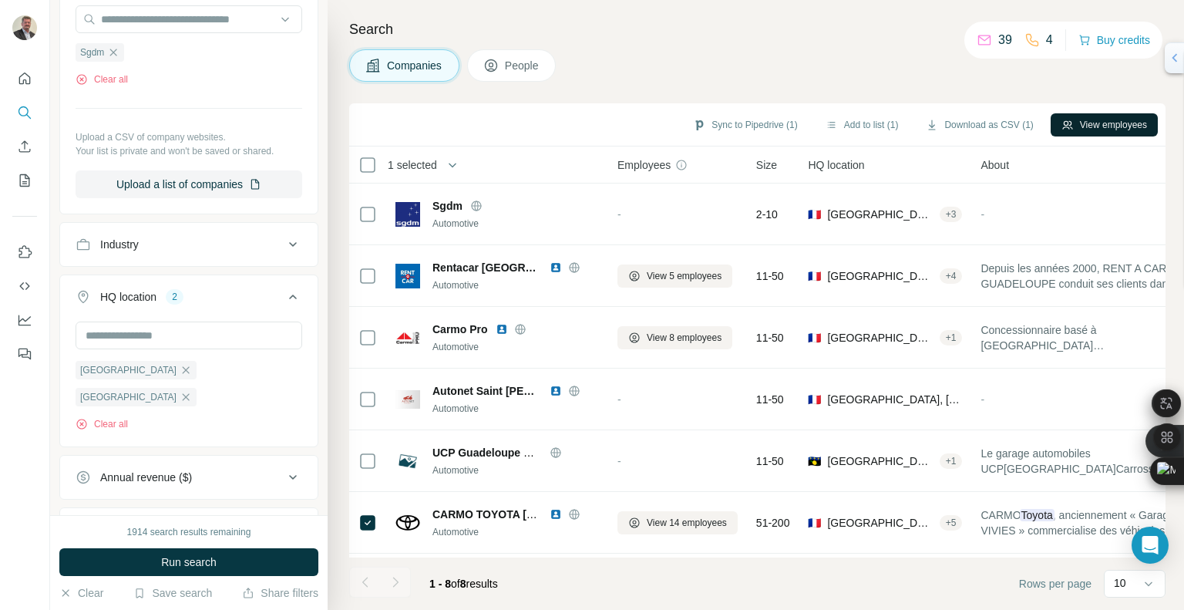
click at [1071, 124] on button "View employees" at bounding box center [1103, 124] width 107 height 23
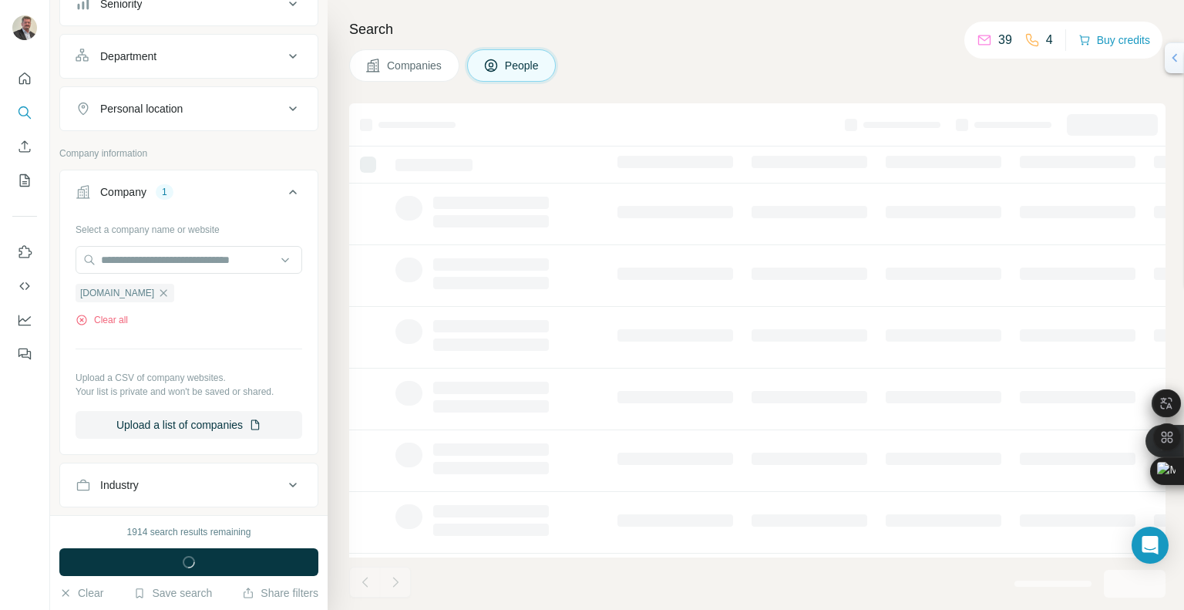
scroll to position [643, 0]
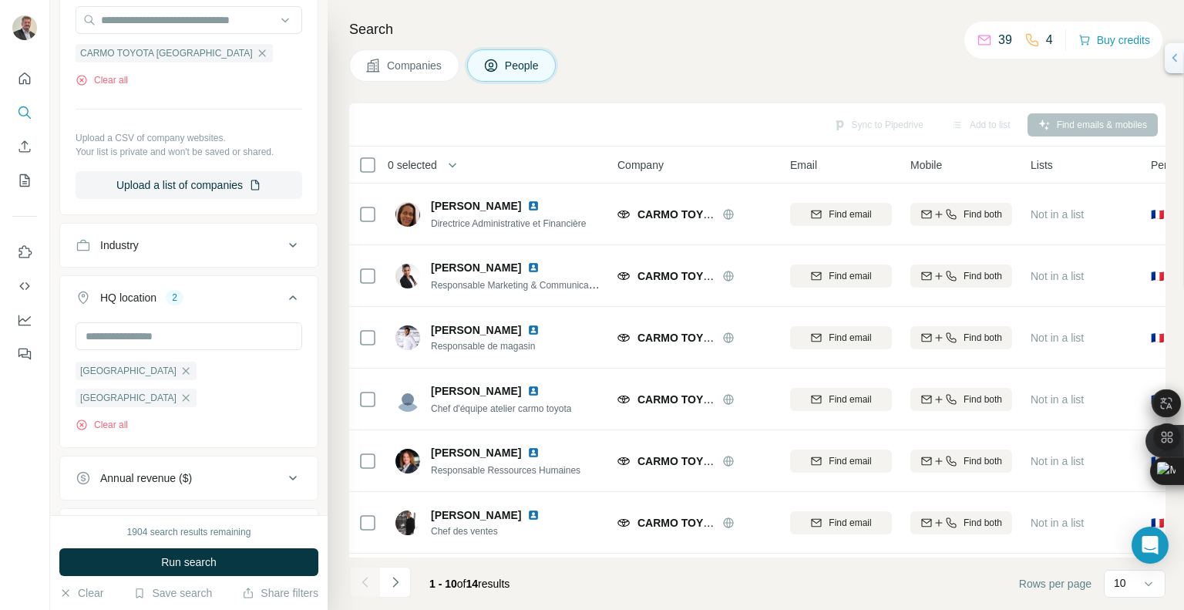
click at [422, 52] on button "Companies" at bounding box center [404, 65] width 110 height 32
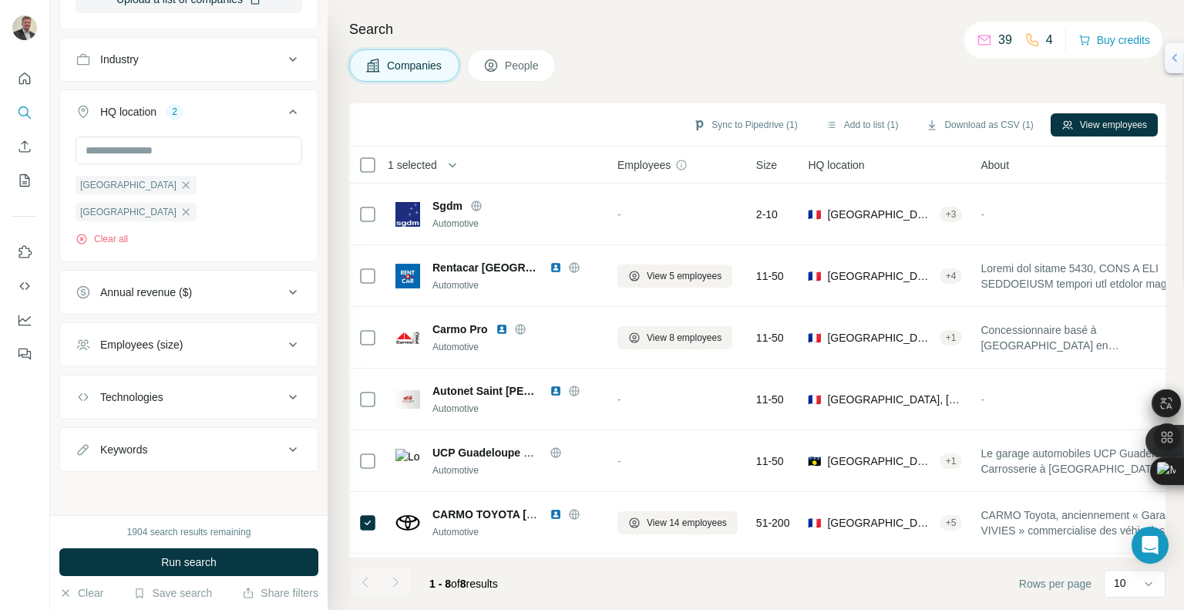
scroll to position [404, 0]
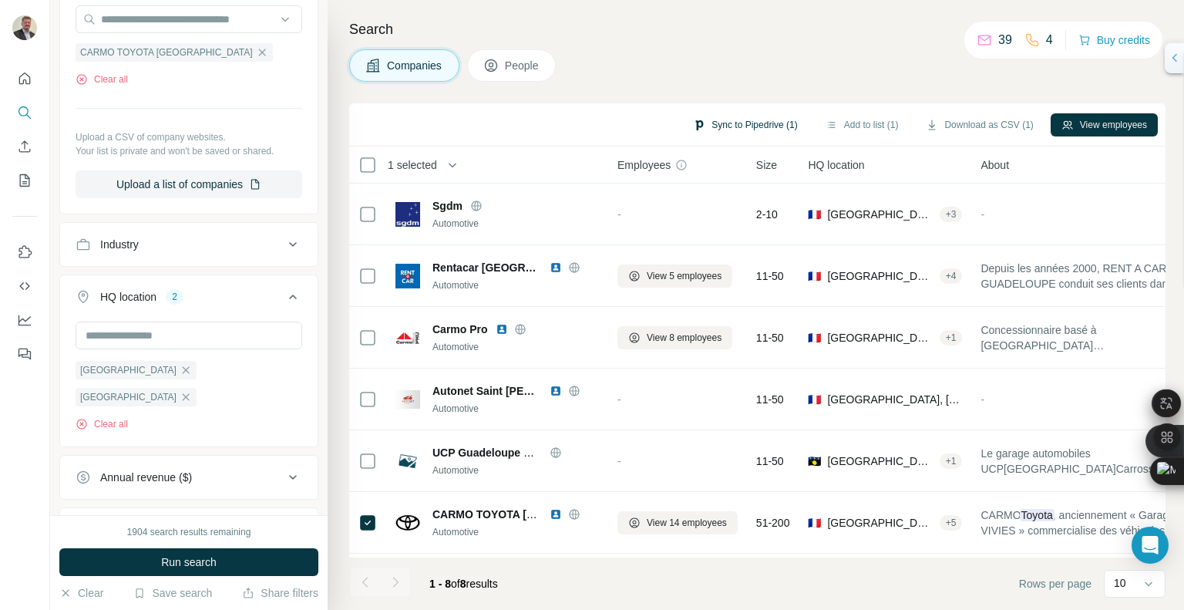
click at [694, 123] on button "Sync to Pipedrive (1)" at bounding box center [745, 124] width 126 height 23
click at [548, 123] on div "Sync to Pipedrive (1) Add to list (1) Download as CSV (1) View employees" at bounding box center [757, 124] width 801 height 27
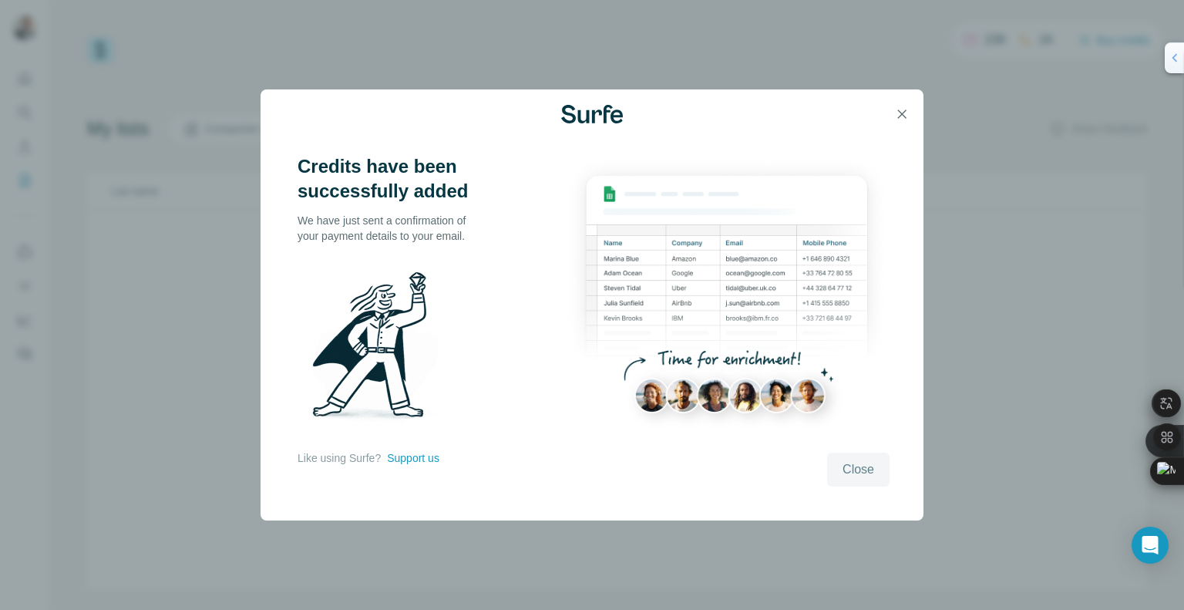
click at [868, 470] on span "Close" at bounding box center [858, 469] width 32 height 18
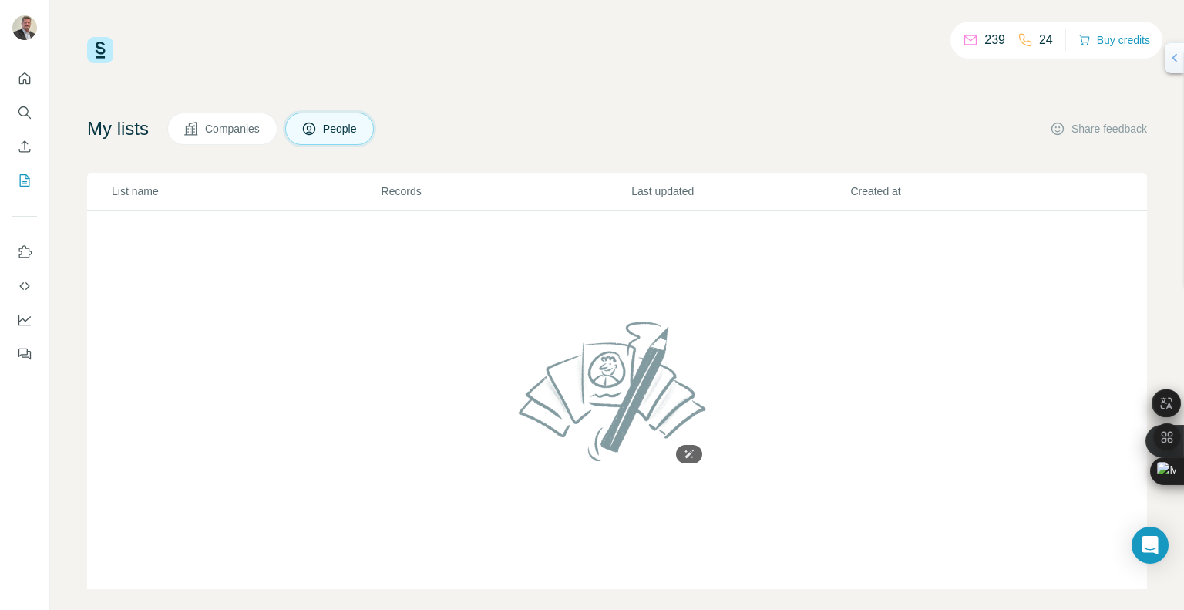
scroll to position [15, 0]
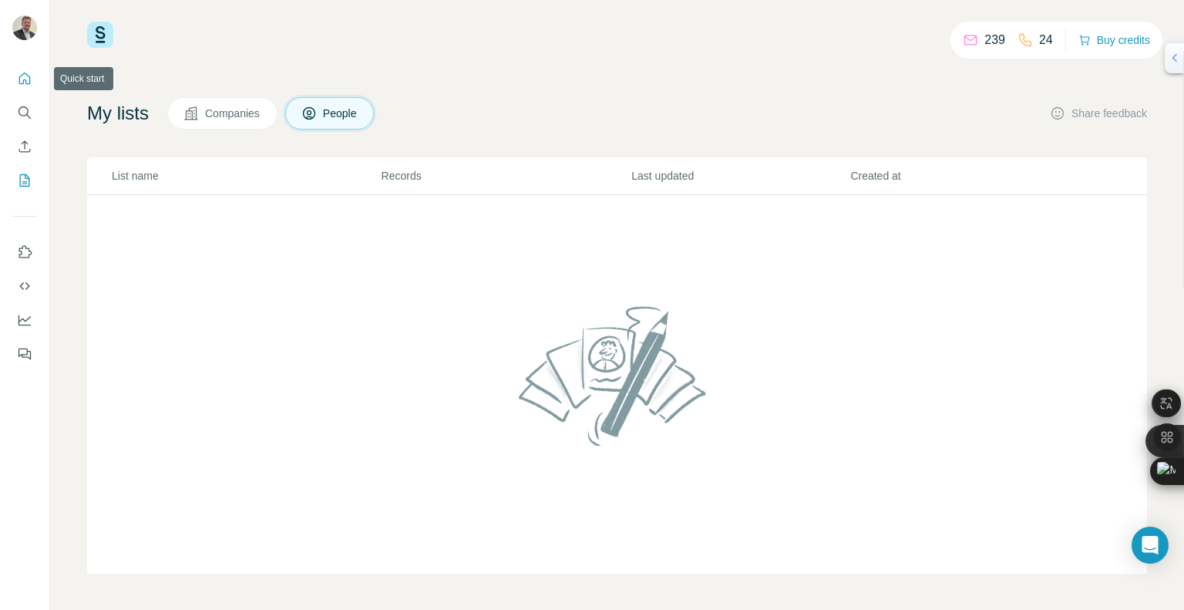
click at [27, 77] on icon "Quick start" at bounding box center [24, 78] width 15 height 15
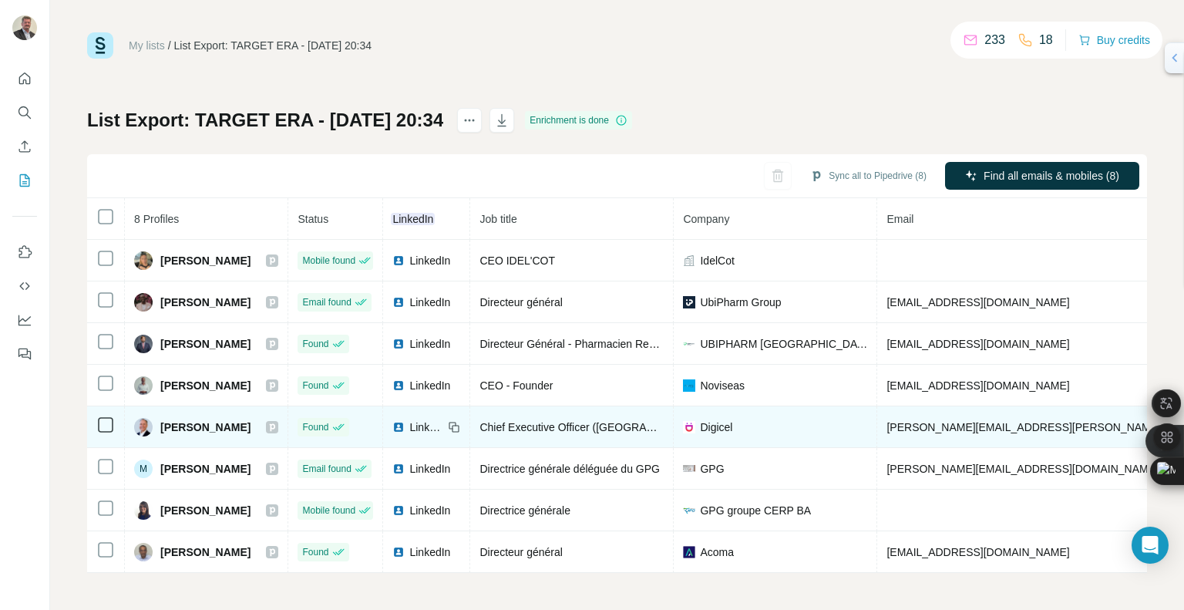
scroll to position [9, 0]
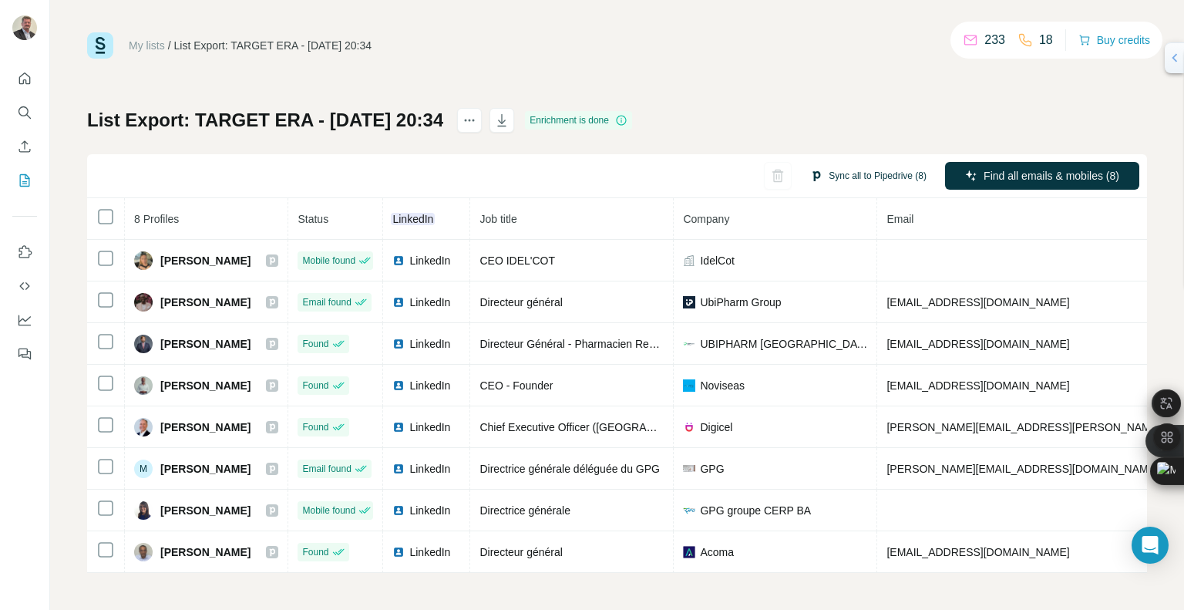
click at [838, 173] on button "Sync all to Pipedrive (8)" at bounding box center [868, 175] width 138 height 23
click at [841, 129] on div "List Export: TARGET ERA - [DATE] 20:34 Enrichment is done Sync all to Pipedrive…" at bounding box center [617, 340] width 1060 height 465
click at [509, 119] on icon "button" at bounding box center [501, 120] width 15 height 15
